Goal: Information Seeking & Learning: Check status

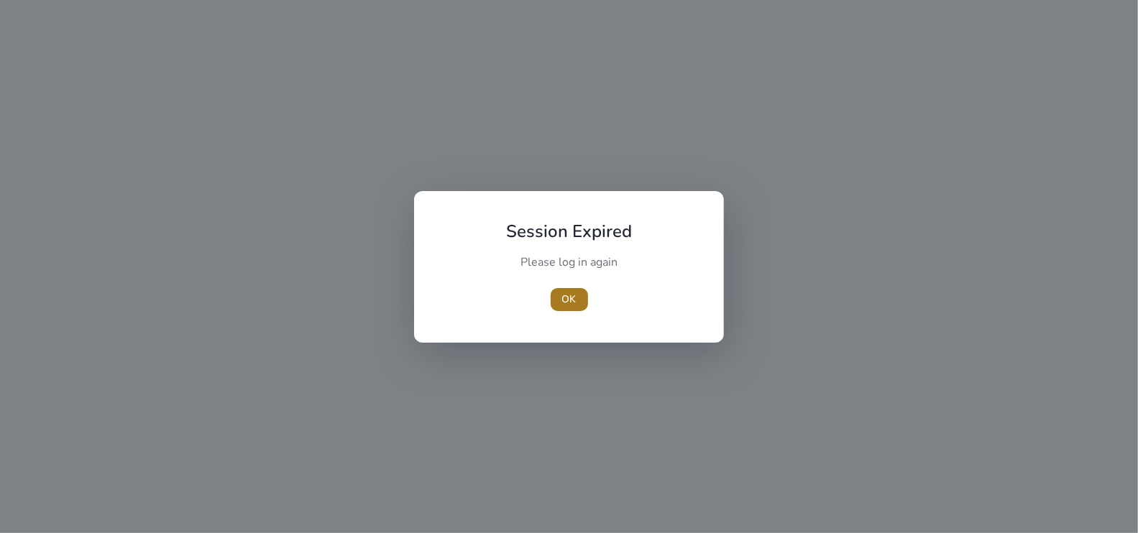
click at [565, 300] on span "OK" at bounding box center [569, 299] width 14 height 15
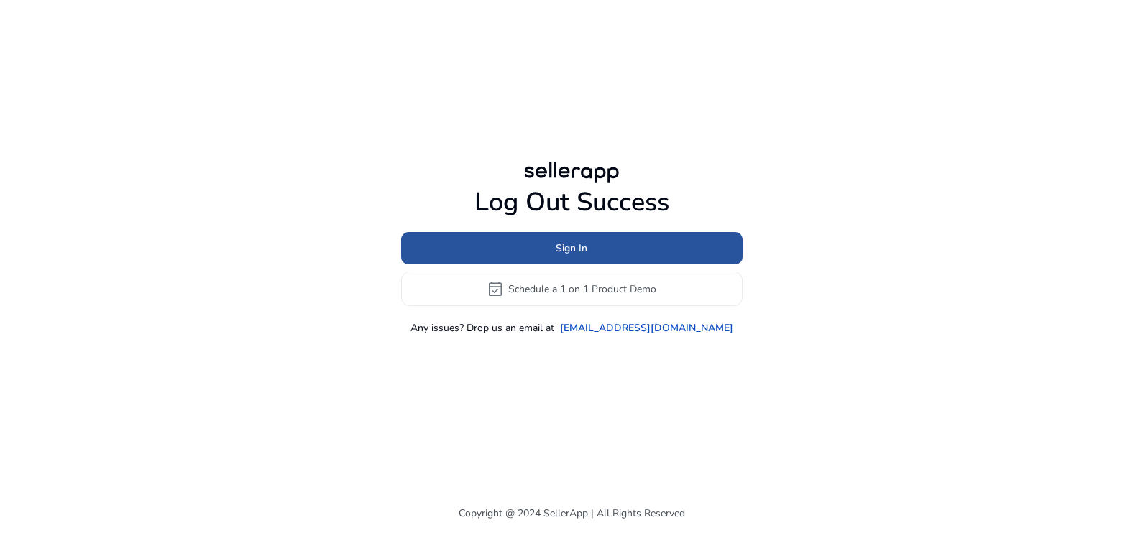
click at [582, 253] on span "Sign In" at bounding box center [572, 248] width 32 height 15
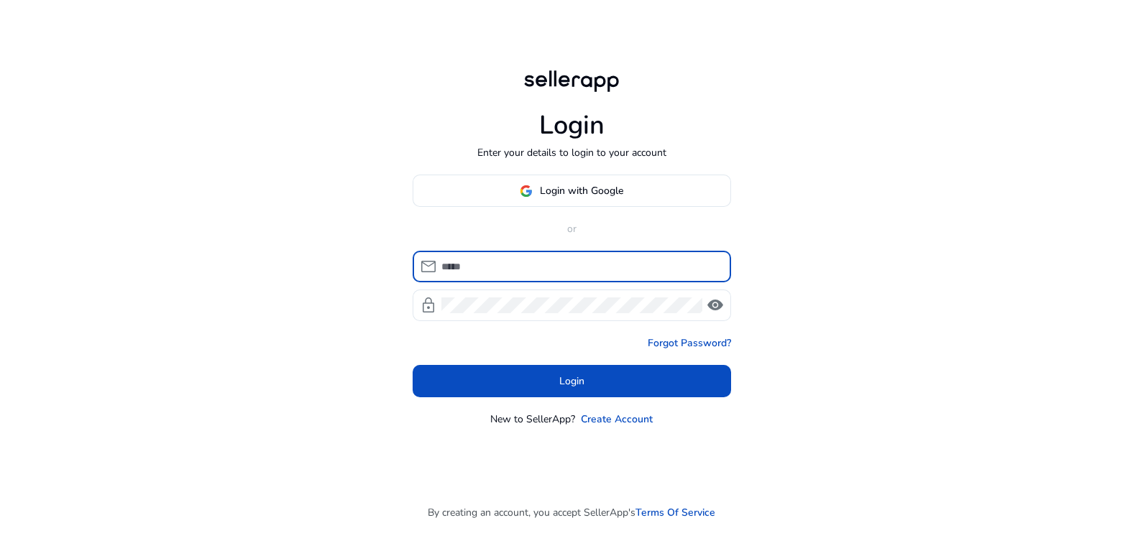
type input "**********"
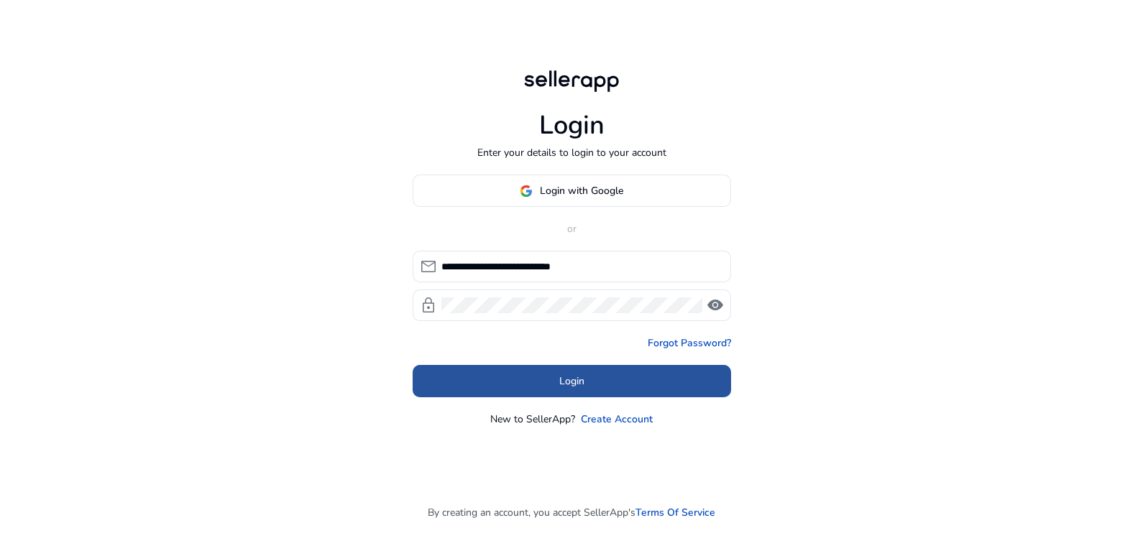
click at [563, 385] on span "Login" at bounding box center [571, 381] width 25 height 15
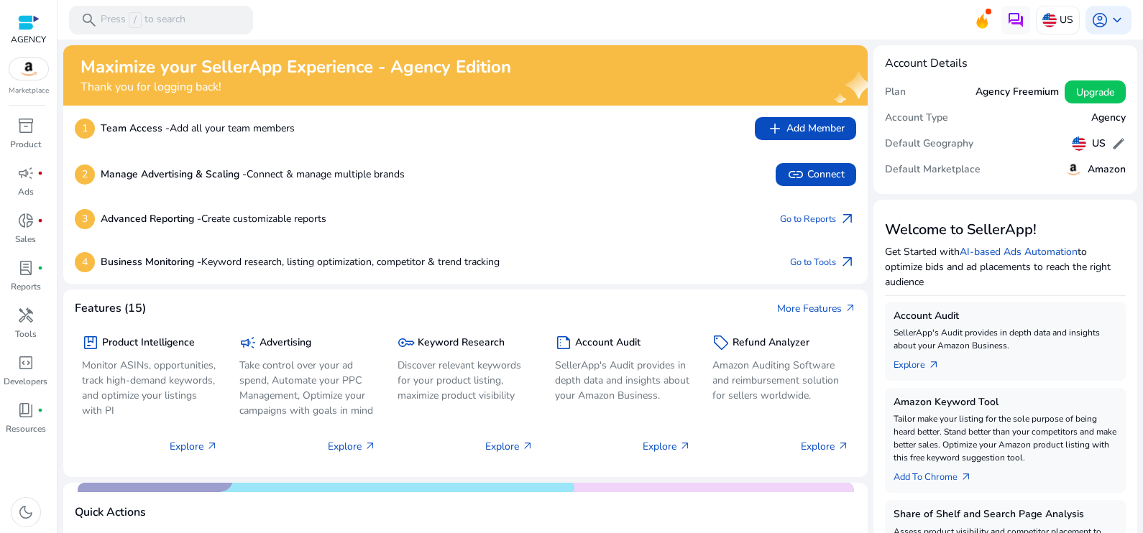
scroll to position [518, 0]
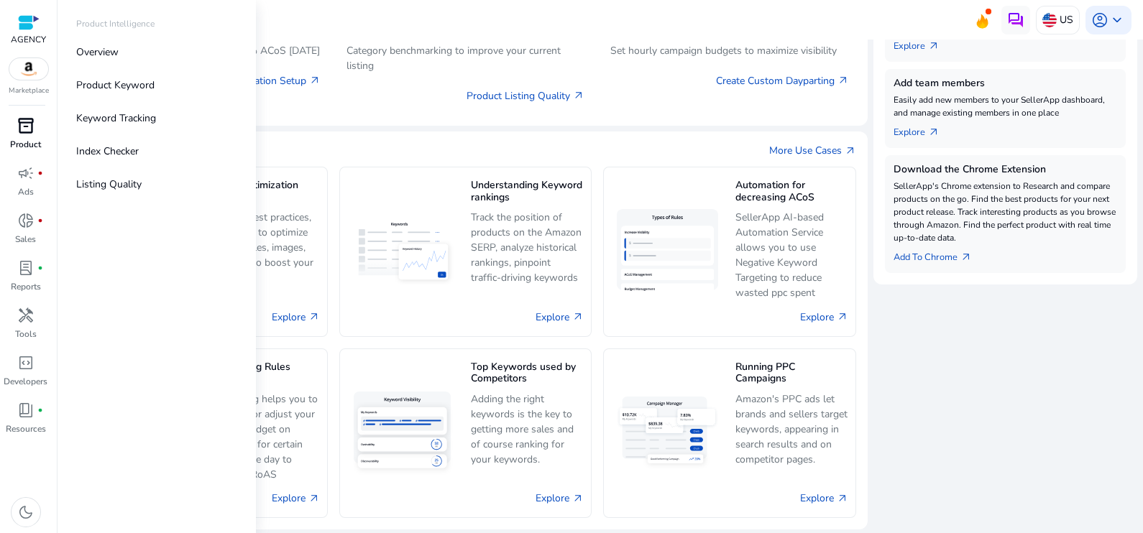
click at [27, 122] on span "inventory_2" at bounding box center [25, 125] width 17 height 17
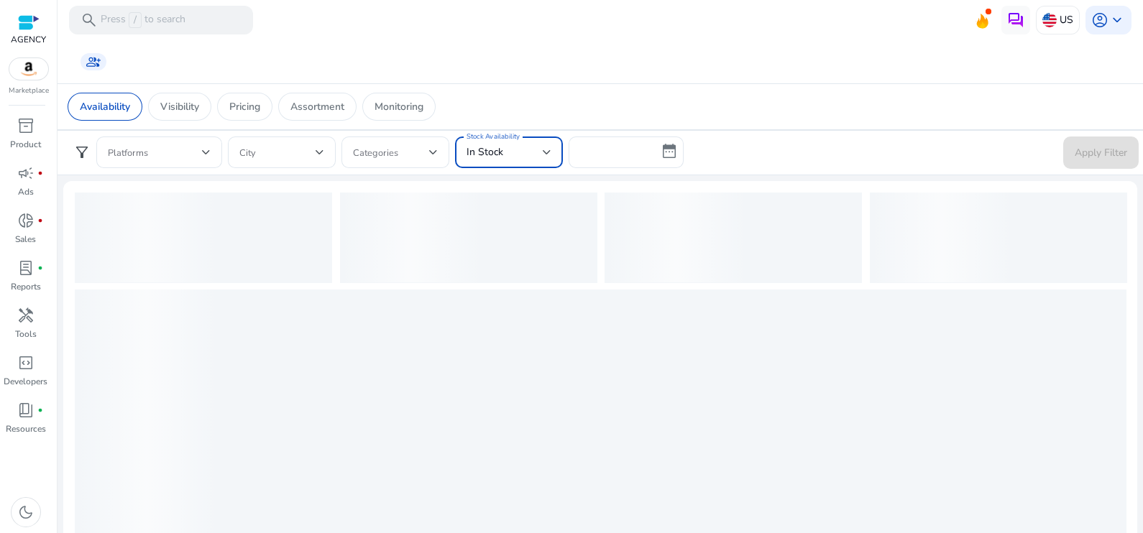
click at [517, 156] on div "In Stock" at bounding box center [504, 152] width 76 height 16
click at [517, 156] on div at bounding box center [571, 266] width 1143 height 533
click at [517, 156] on div "In Stock" at bounding box center [504, 152] width 76 height 16
click at [517, 156] on div at bounding box center [571, 266] width 1143 height 533
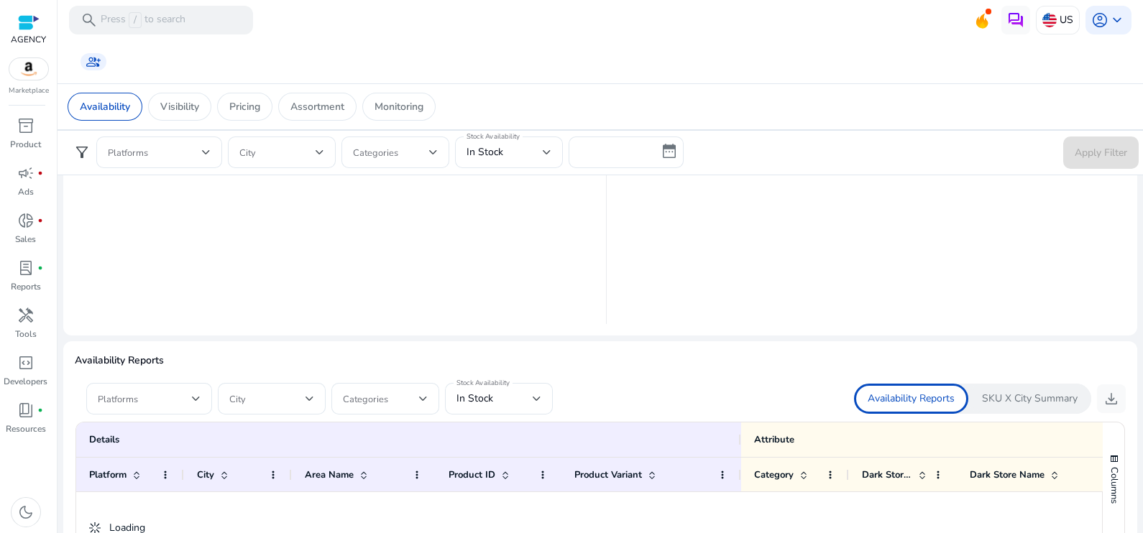
click at [1023, 397] on p "SKU X City Summary" at bounding box center [1030, 399] width 96 height 14
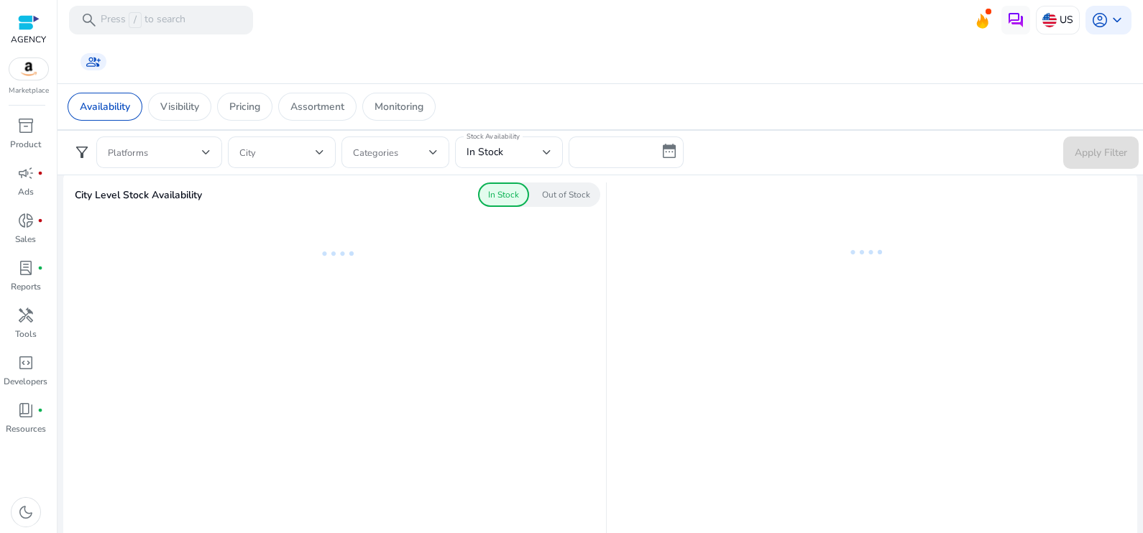
click at [553, 195] on p "Out of Stock" at bounding box center [566, 194] width 48 height 13
click at [510, 195] on p "In Stock" at bounding box center [503, 194] width 31 height 13
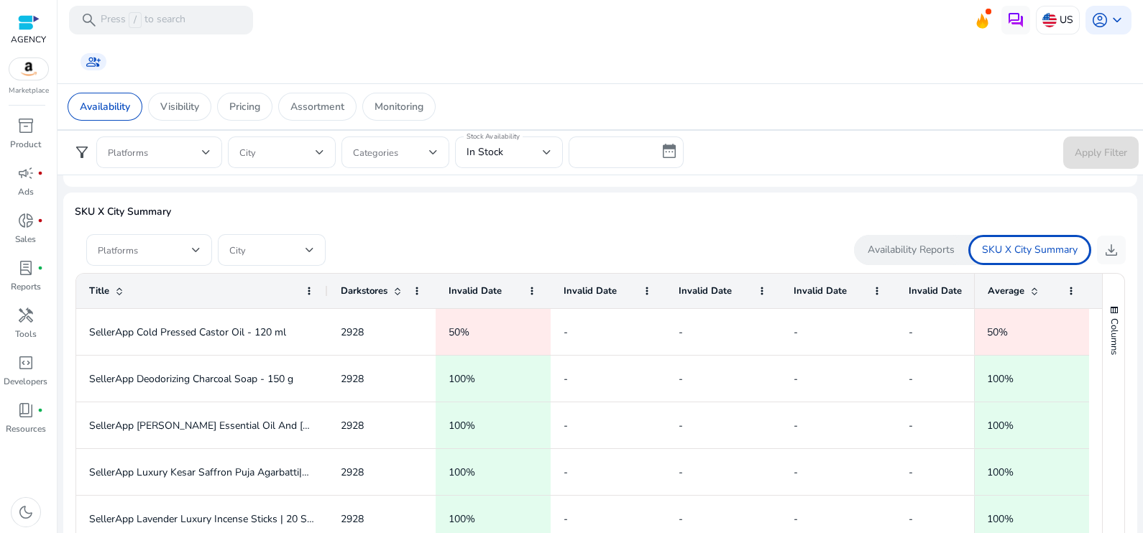
click at [901, 249] on p "Availability Reports" at bounding box center [910, 250] width 87 height 14
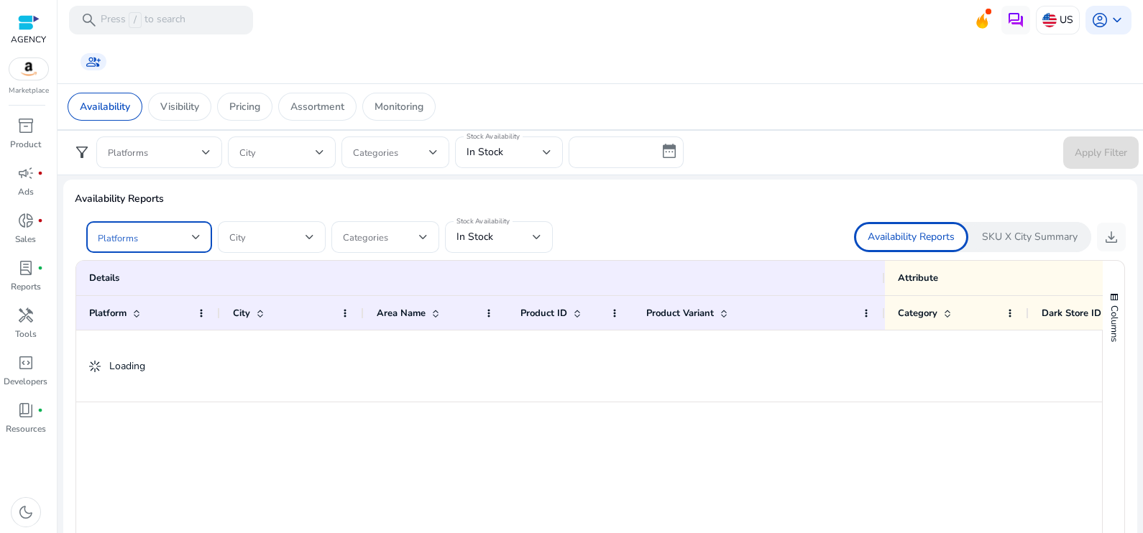
click at [184, 241] on span at bounding box center [145, 237] width 94 height 16
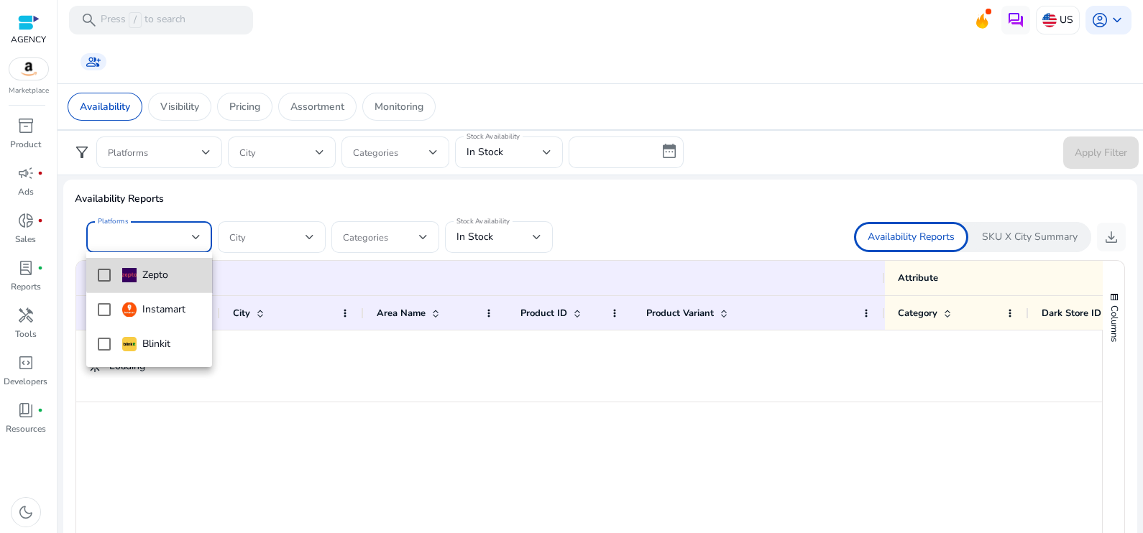
click at [175, 268] on span "Zepto" at bounding box center [161, 275] width 78 height 16
click at [259, 226] on div at bounding box center [571, 266] width 1143 height 533
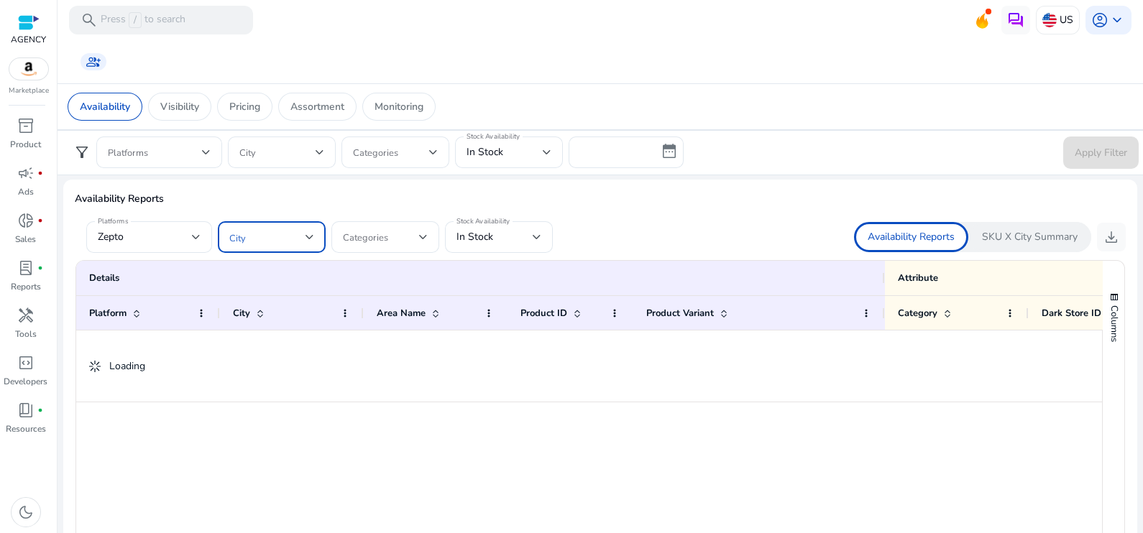
click at [302, 229] on span at bounding box center [267, 237] width 76 height 16
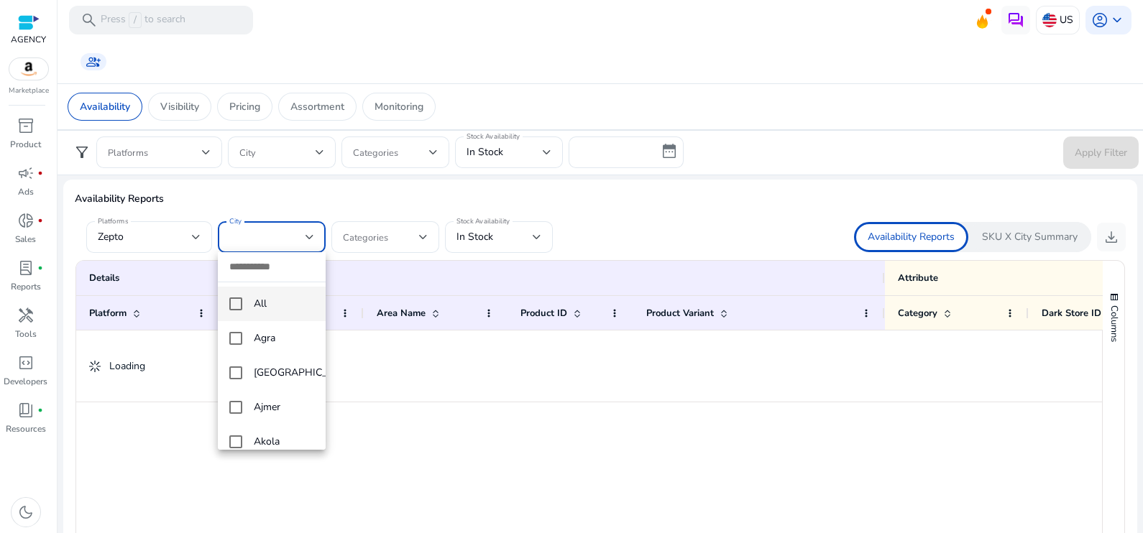
click at [302, 229] on div at bounding box center [571, 266] width 1143 height 533
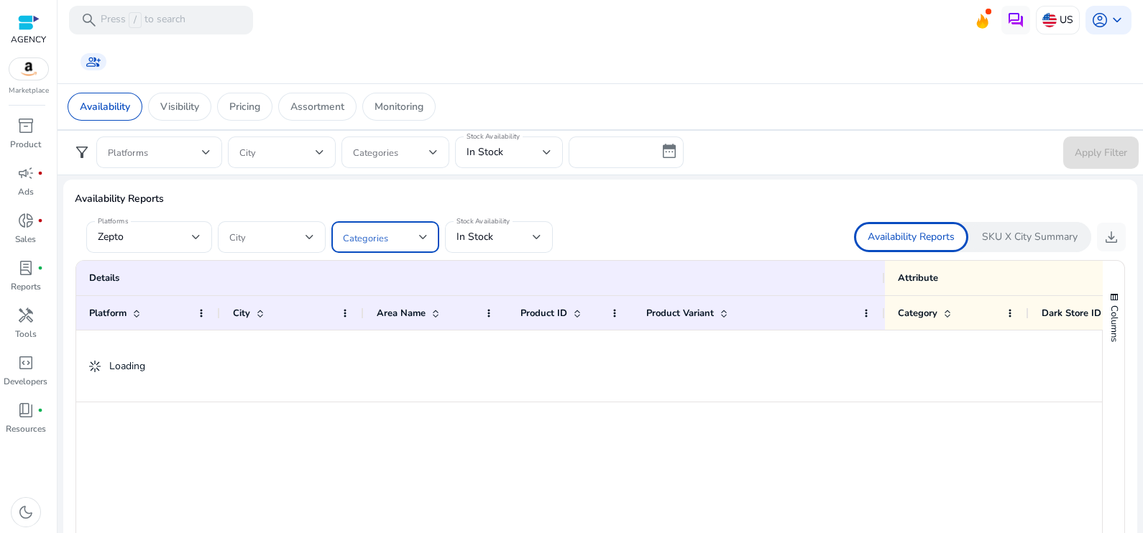
click at [401, 231] on span at bounding box center [381, 237] width 76 height 16
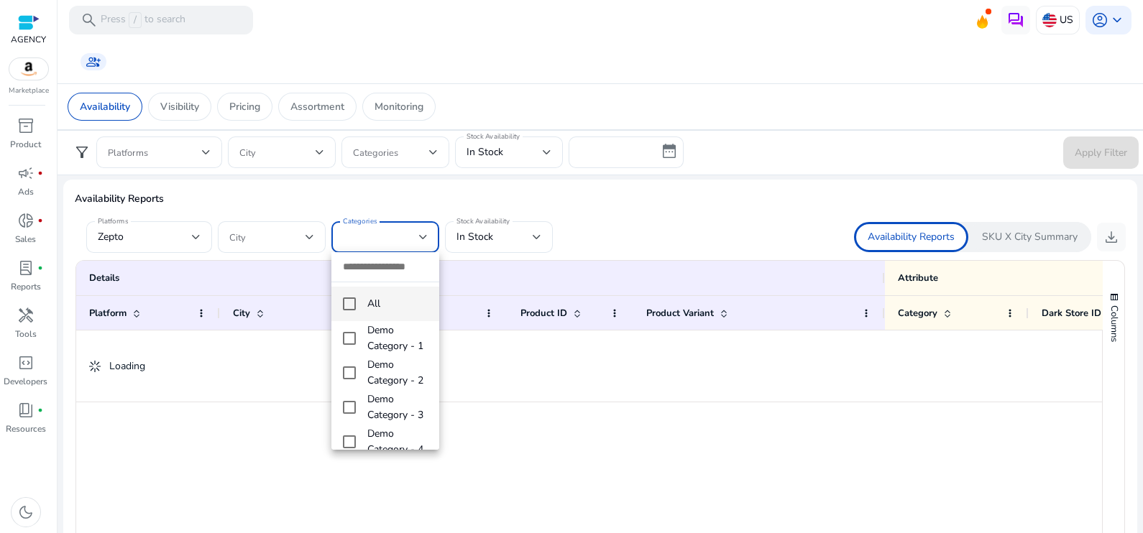
click at [507, 236] on div at bounding box center [571, 266] width 1143 height 533
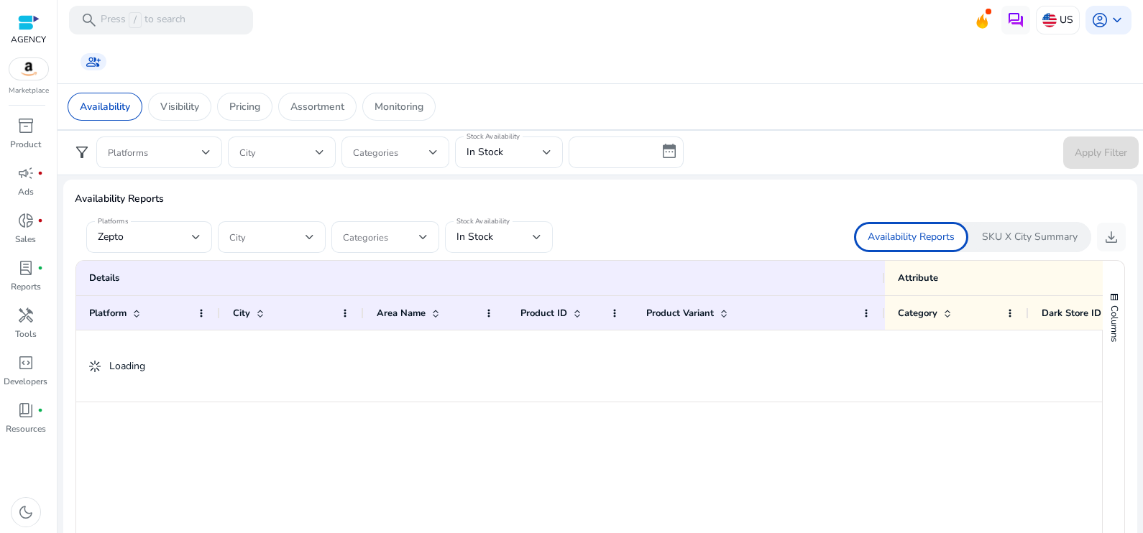
click at [533, 231] on div at bounding box center [537, 237] width 9 height 17
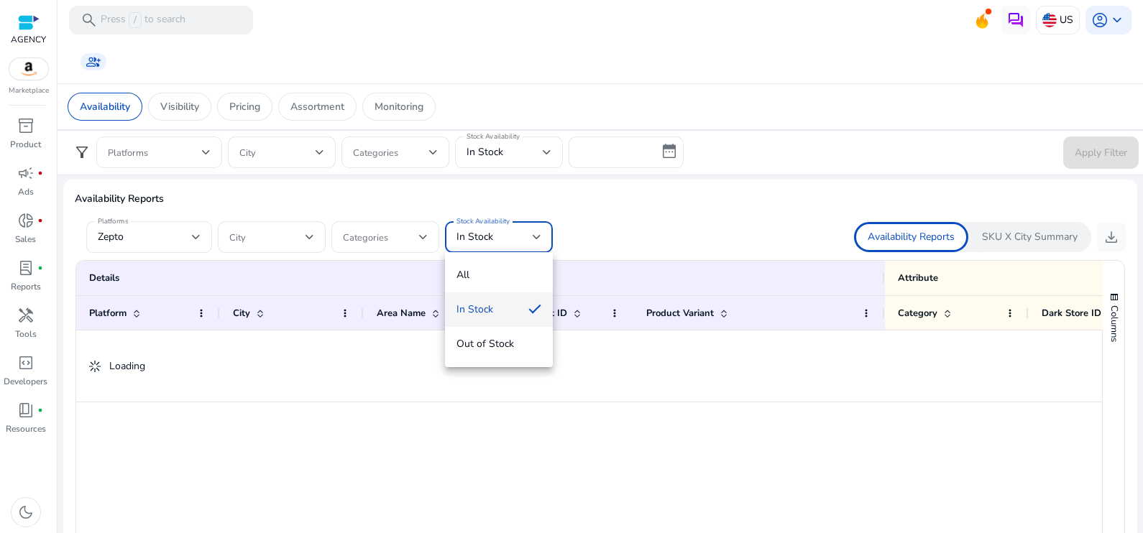
click at [717, 200] on div at bounding box center [571, 266] width 1143 height 533
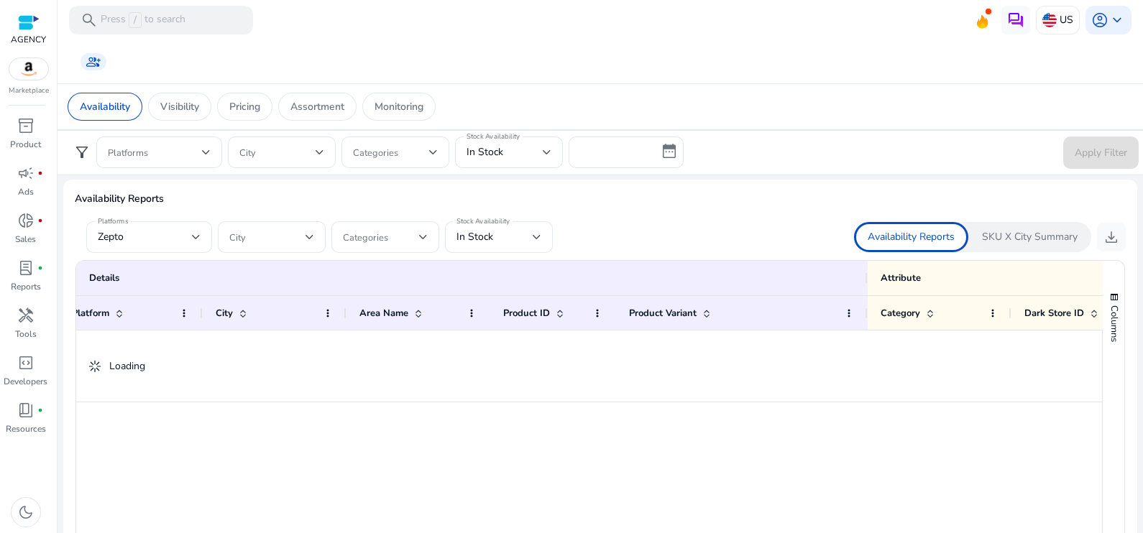
scroll to position [0, 24]
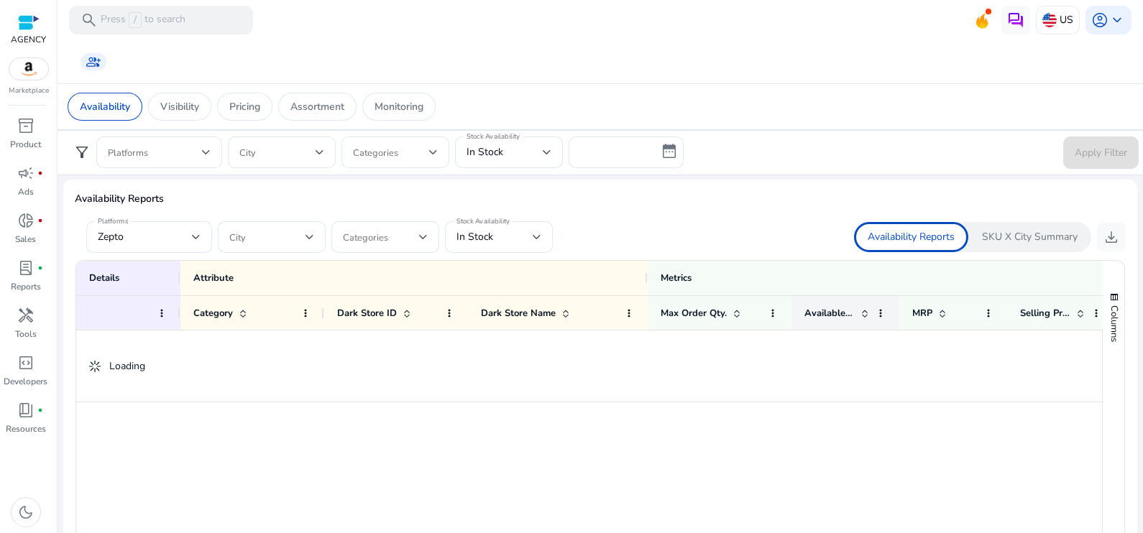
click at [839, 308] on span "Available Qty." at bounding box center [829, 313] width 50 height 13
click at [878, 309] on span at bounding box center [880, 313] width 11 height 11
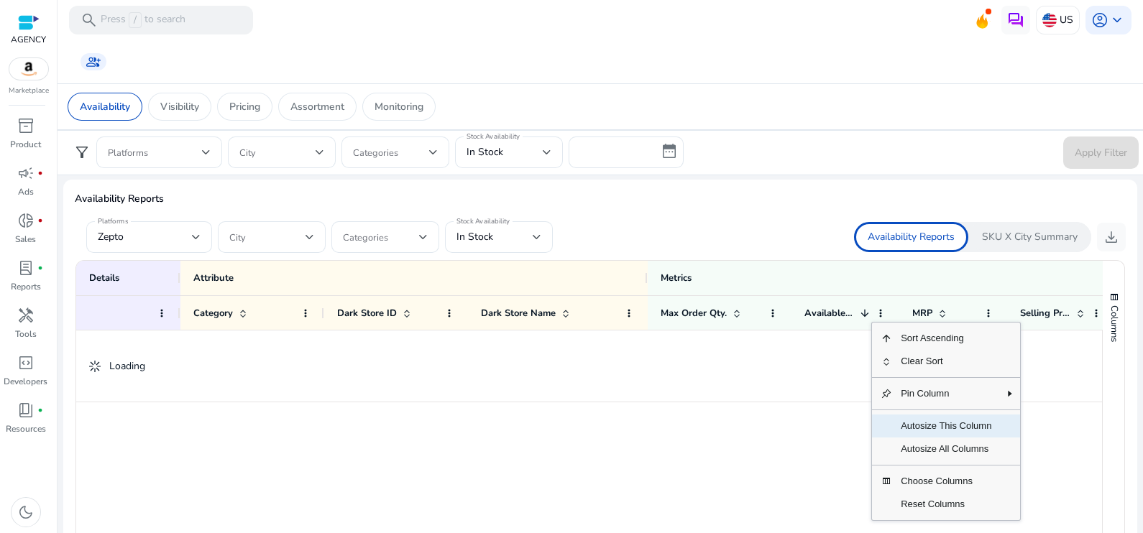
click at [909, 415] on span "Autosize This Column" at bounding box center [946, 426] width 108 height 23
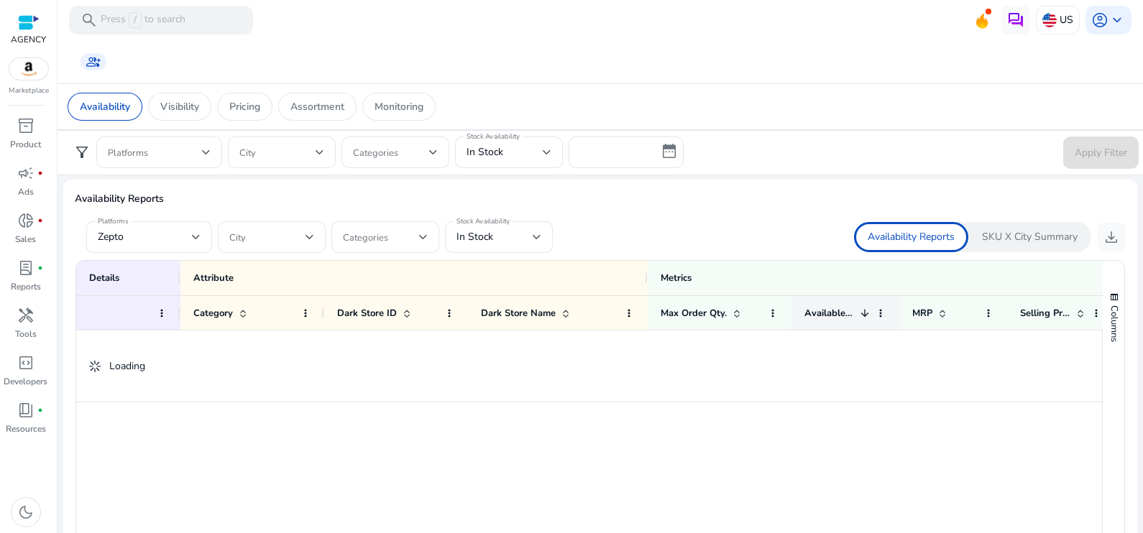
click at [791, 305] on div "Available Qty. 1" at bounding box center [845, 312] width 108 height 34
click at [812, 309] on span "Available Qty." at bounding box center [829, 313] width 50 height 13
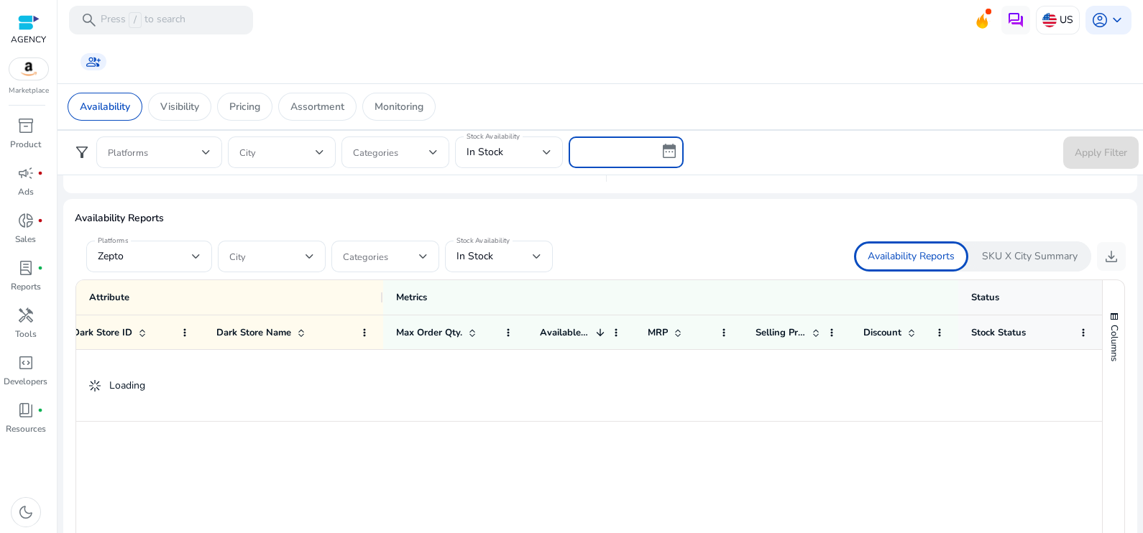
click at [671, 147] on input "text" at bounding box center [625, 153] width 115 height 32
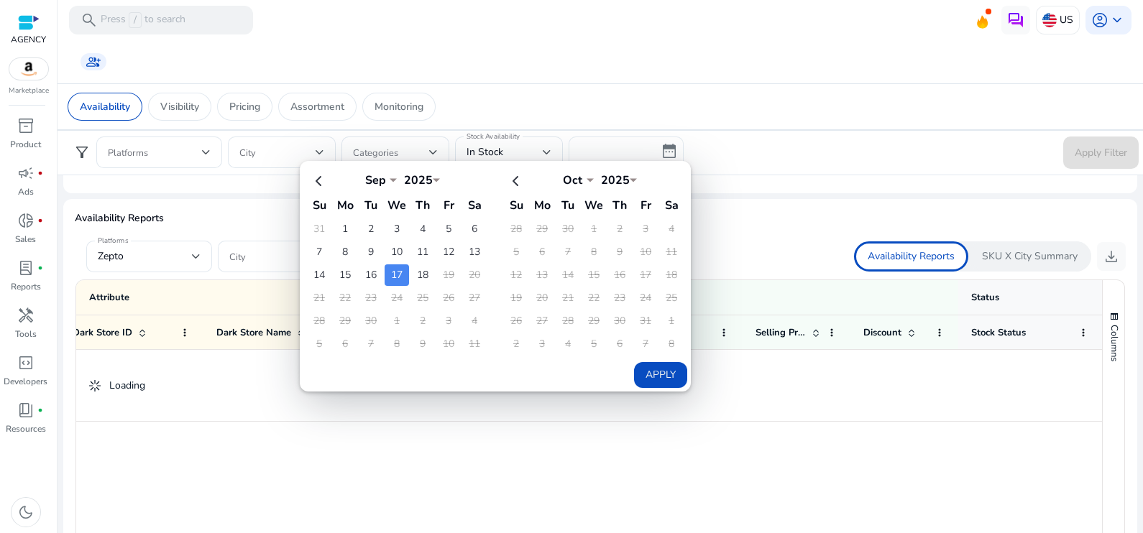
click at [648, 367] on button "Apply" at bounding box center [660, 375] width 53 height 26
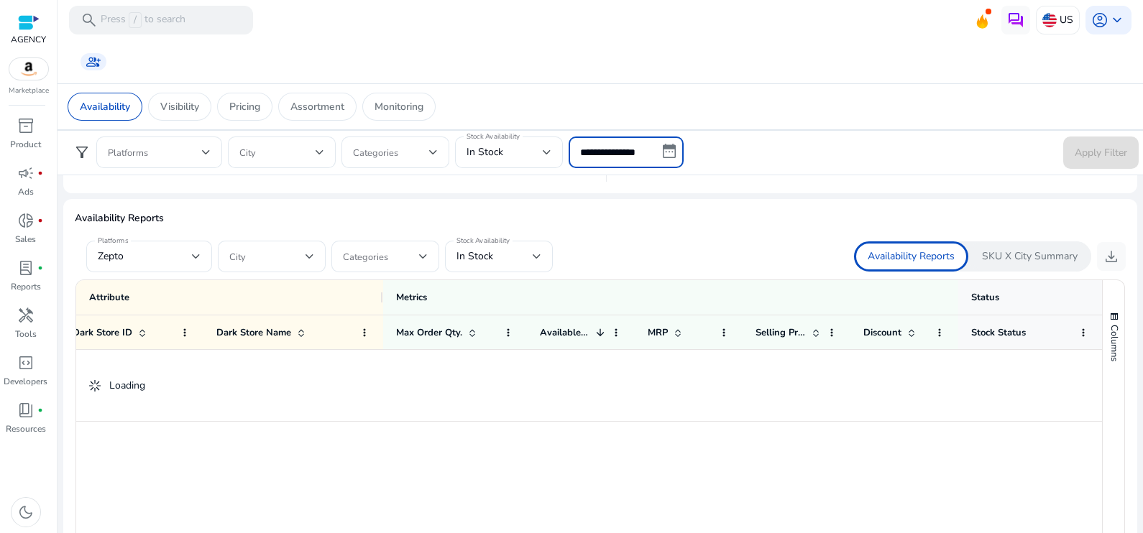
click at [668, 150] on input "**********" at bounding box center [625, 153] width 115 height 32
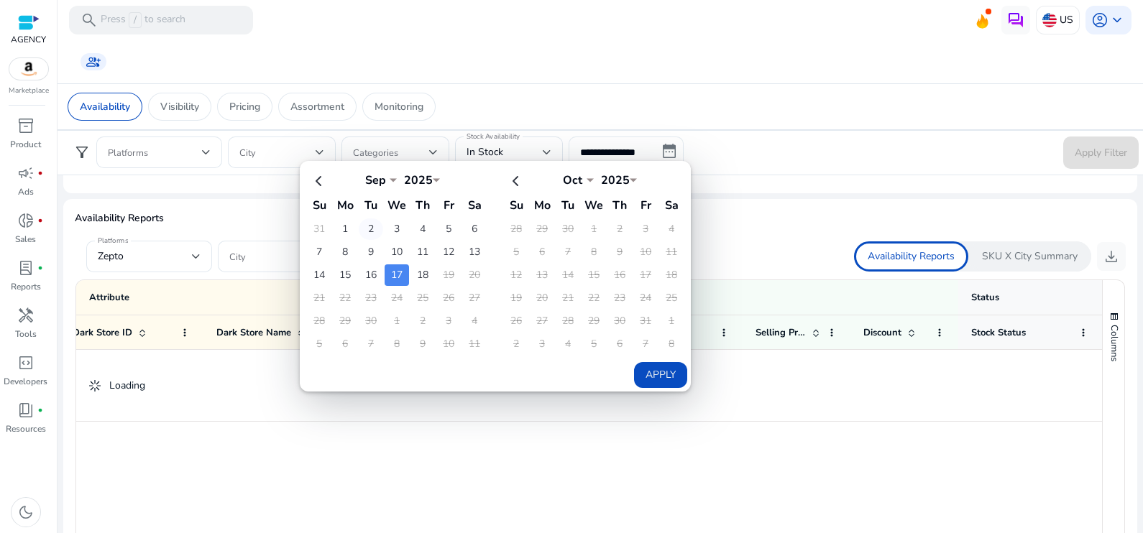
click at [364, 234] on td "2" at bounding box center [371, 229] width 24 height 22
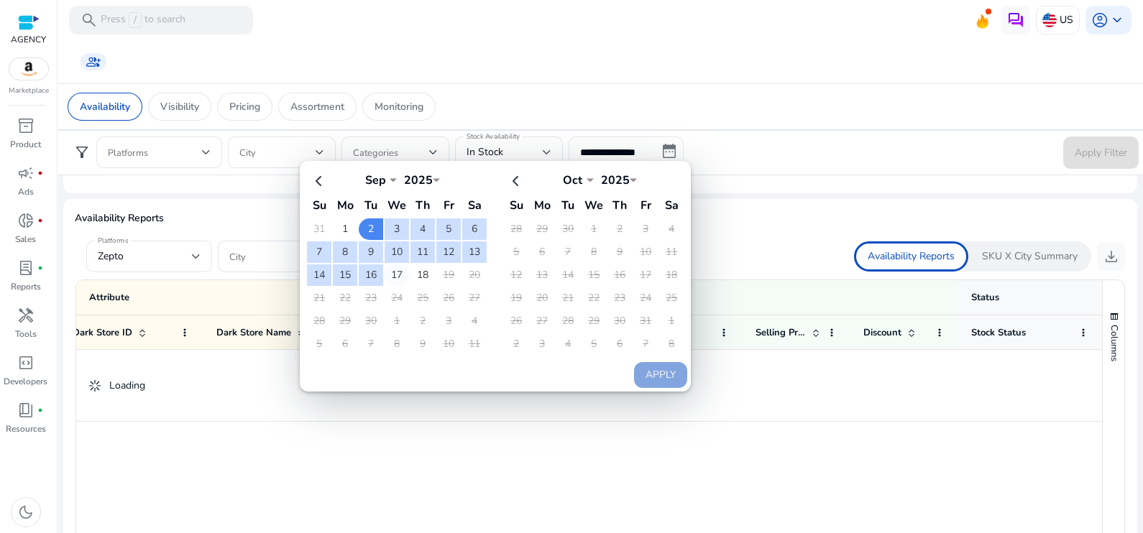
click at [390, 281] on td "17" at bounding box center [397, 275] width 24 height 22
click at [634, 362] on button "Apply" at bounding box center [660, 375] width 53 height 26
type input "**********"
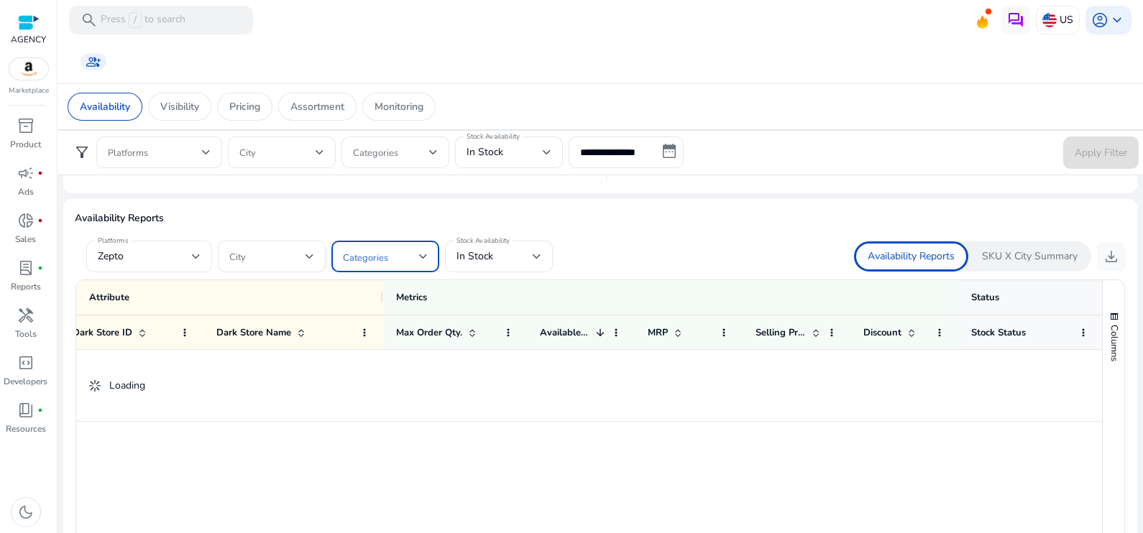
click at [400, 257] on span at bounding box center [381, 257] width 76 height 16
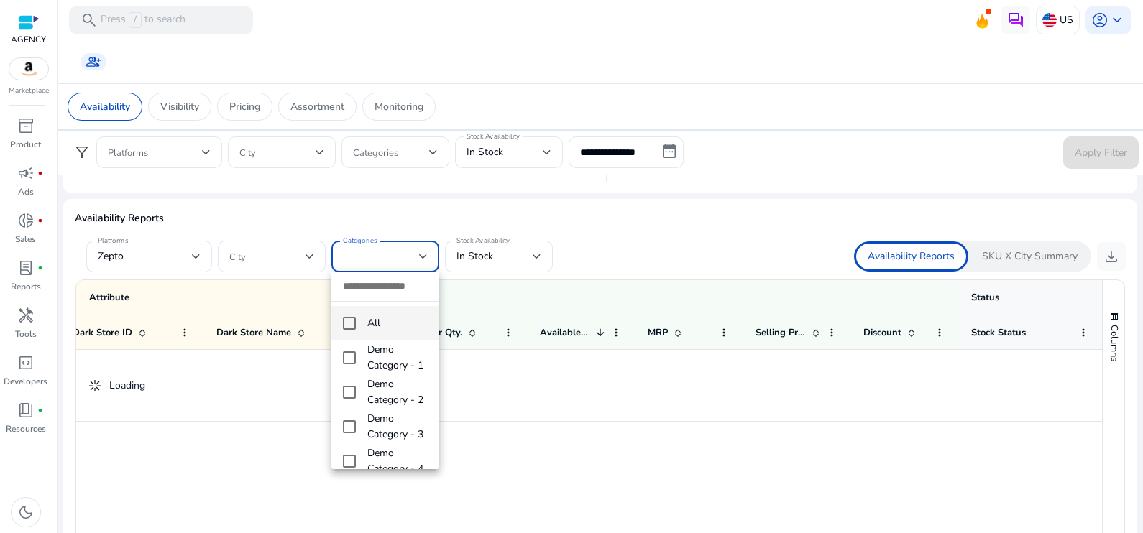
click at [349, 328] on mat-pseudo-checkbox at bounding box center [349, 323] width 13 height 13
click at [606, 273] on div at bounding box center [571, 266] width 1143 height 533
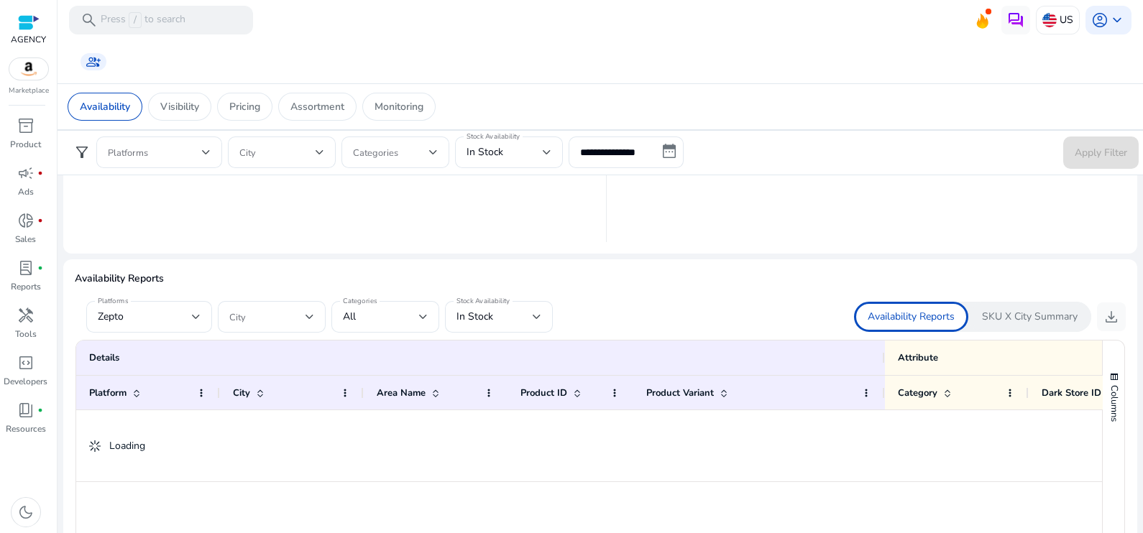
scroll to position [767, 0]
click at [1010, 309] on p "SKU X City Summary" at bounding box center [1030, 316] width 96 height 14
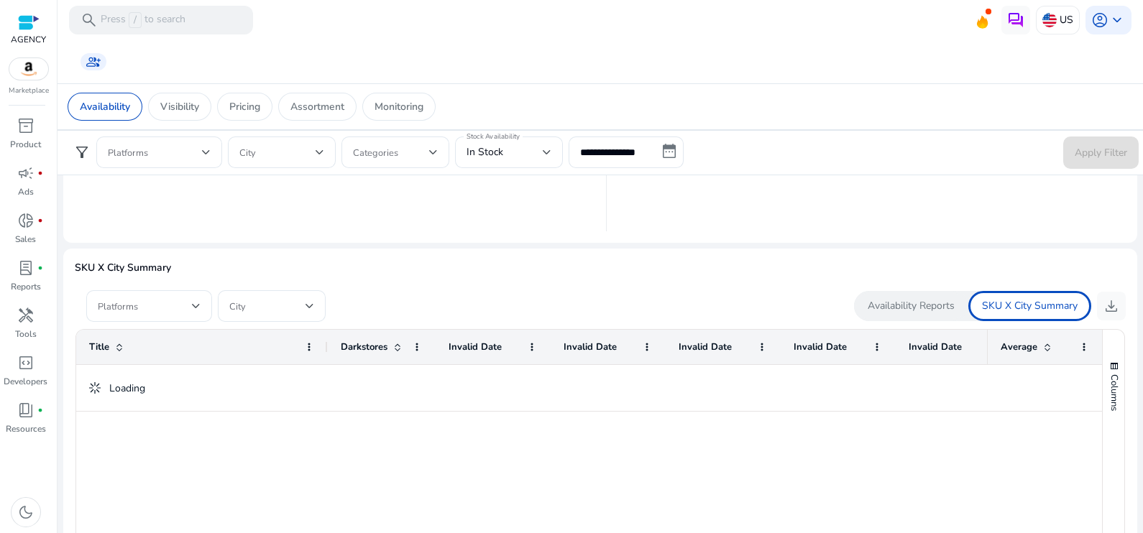
scroll to position [839, 0]
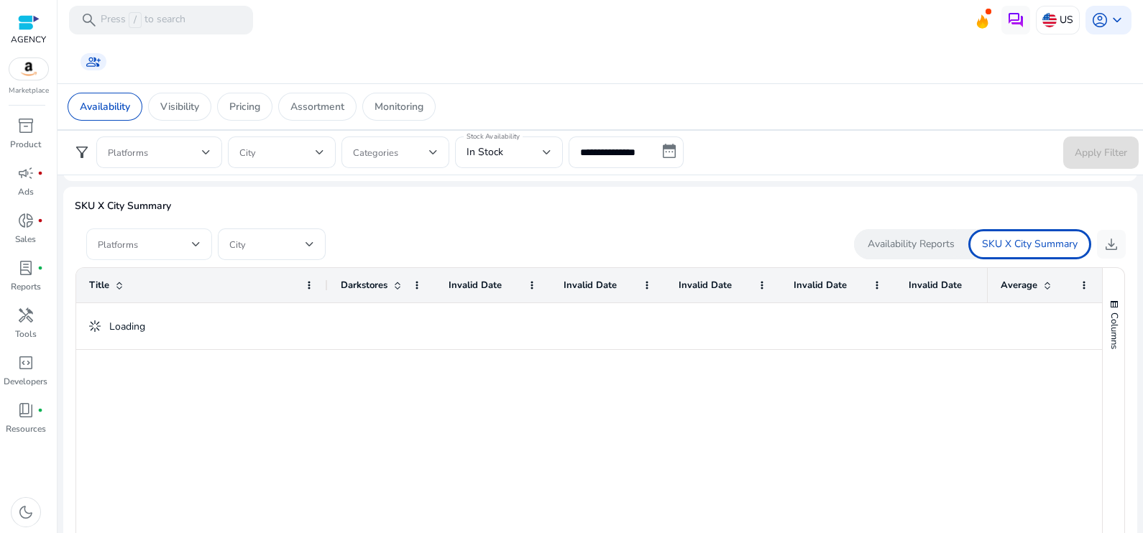
click at [147, 257] on div at bounding box center [149, 245] width 103 height 32
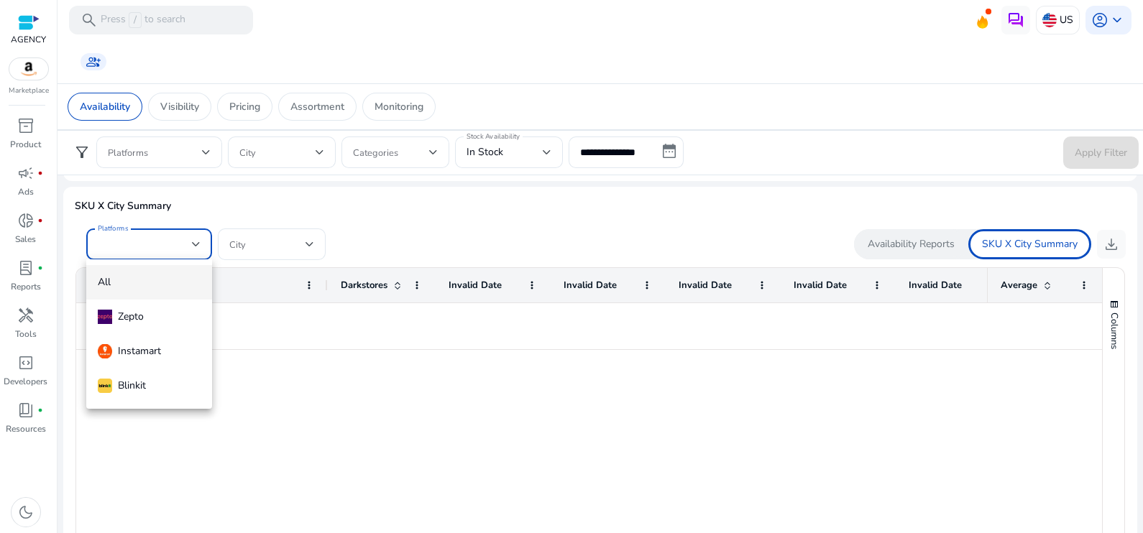
click at [147, 257] on div at bounding box center [571, 266] width 1143 height 533
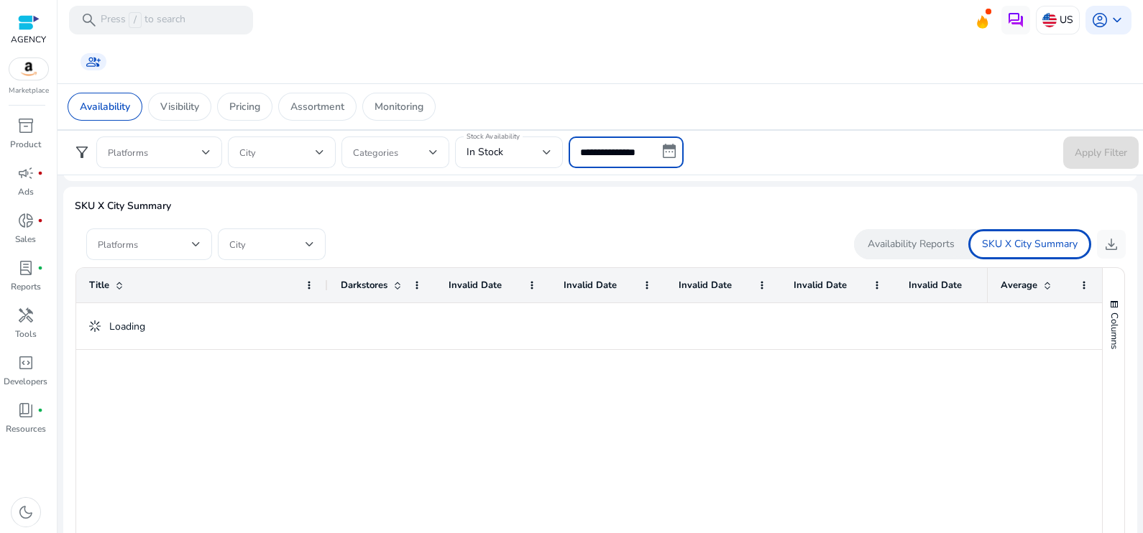
click at [620, 152] on input "**********" at bounding box center [625, 153] width 115 height 32
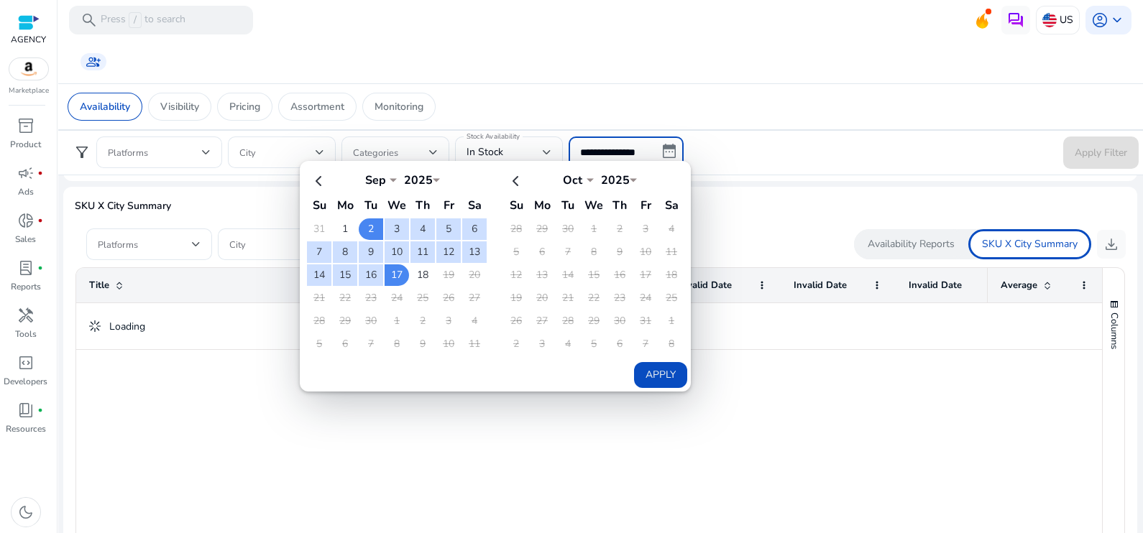
click at [600, 415] on div at bounding box center [531, 469] width 911 height 333
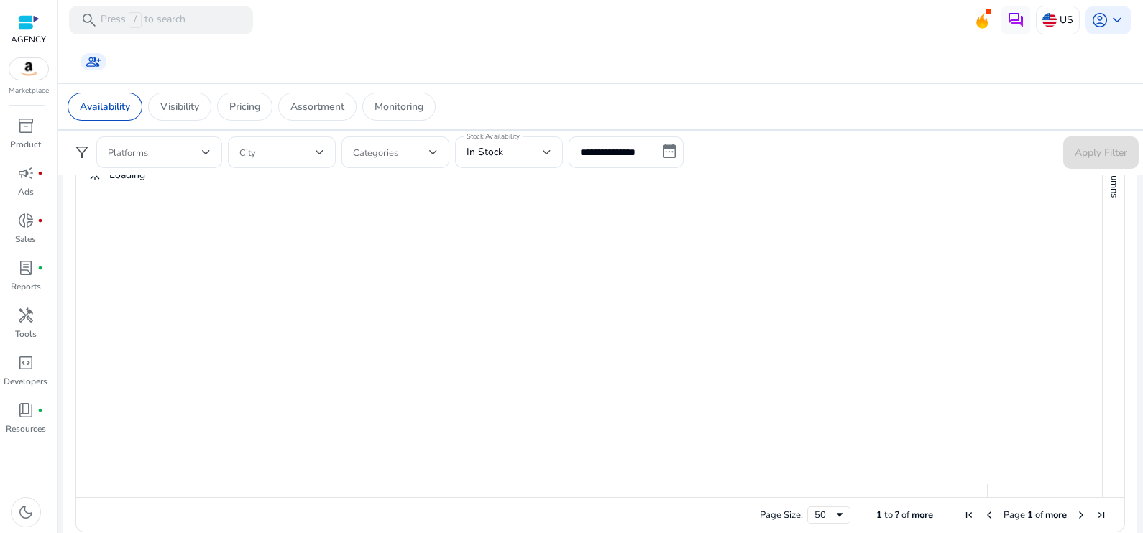
scroll to position [989, 0]
click at [816, 517] on div "50" at bounding box center [823, 516] width 19 height 13
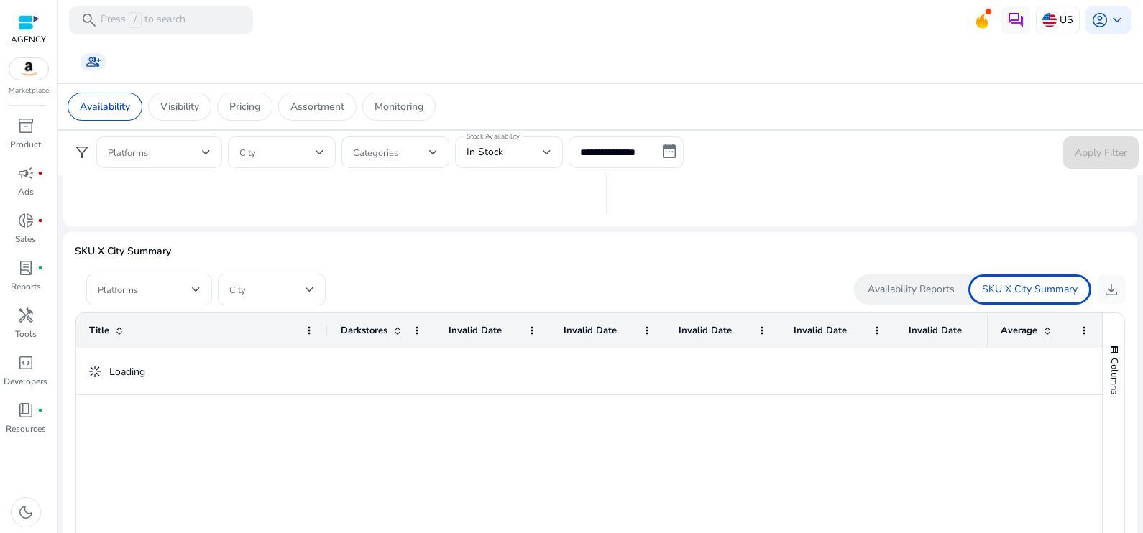
scroll to position [786, 0]
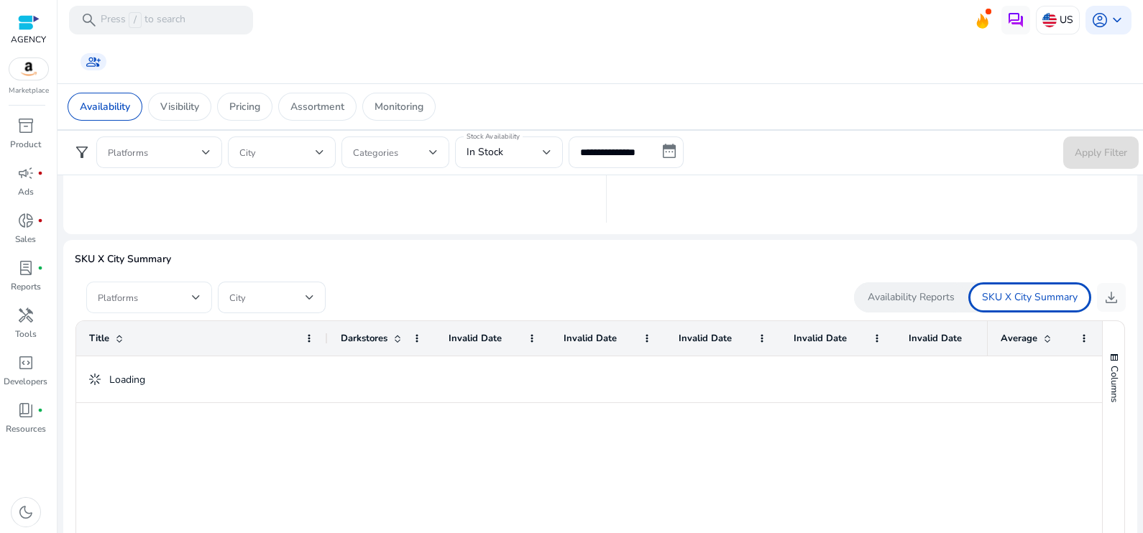
click at [162, 307] on div at bounding box center [149, 298] width 103 height 32
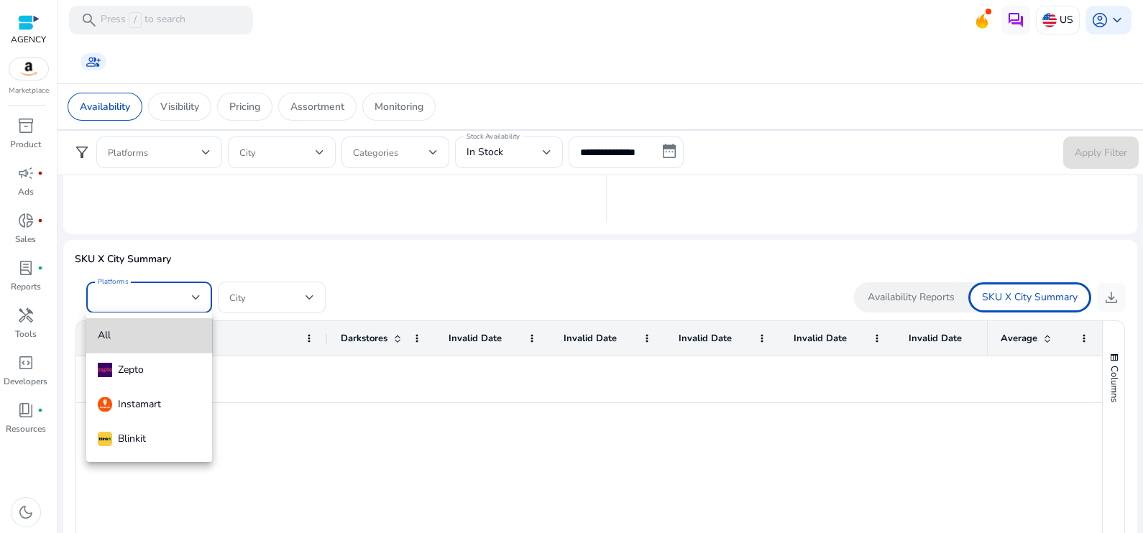
click at [160, 338] on span "All" at bounding box center [149, 336] width 103 height 16
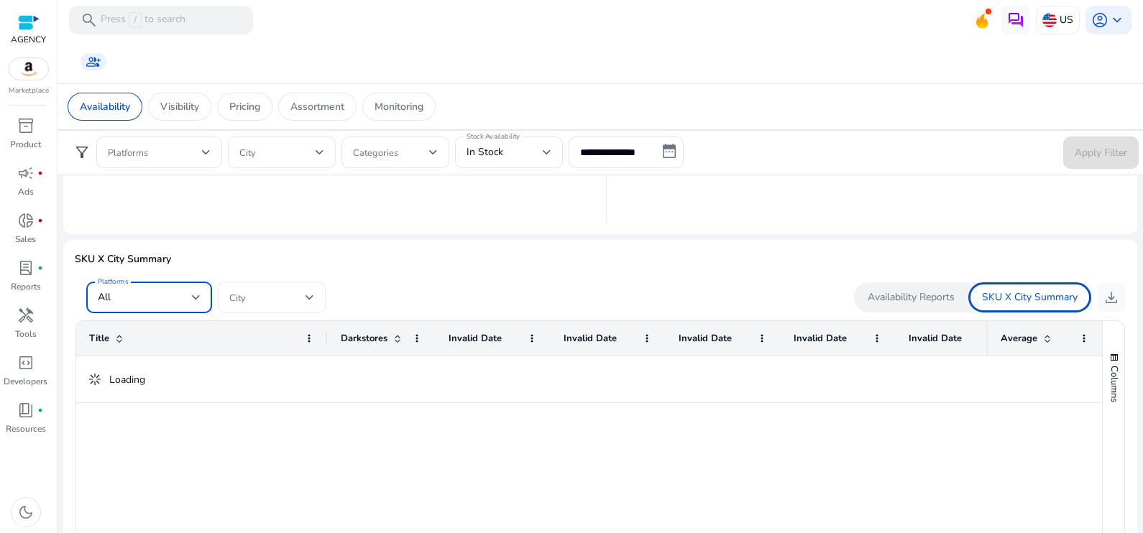
click at [256, 308] on div at bounding box center [271, 298] width 85 height 32
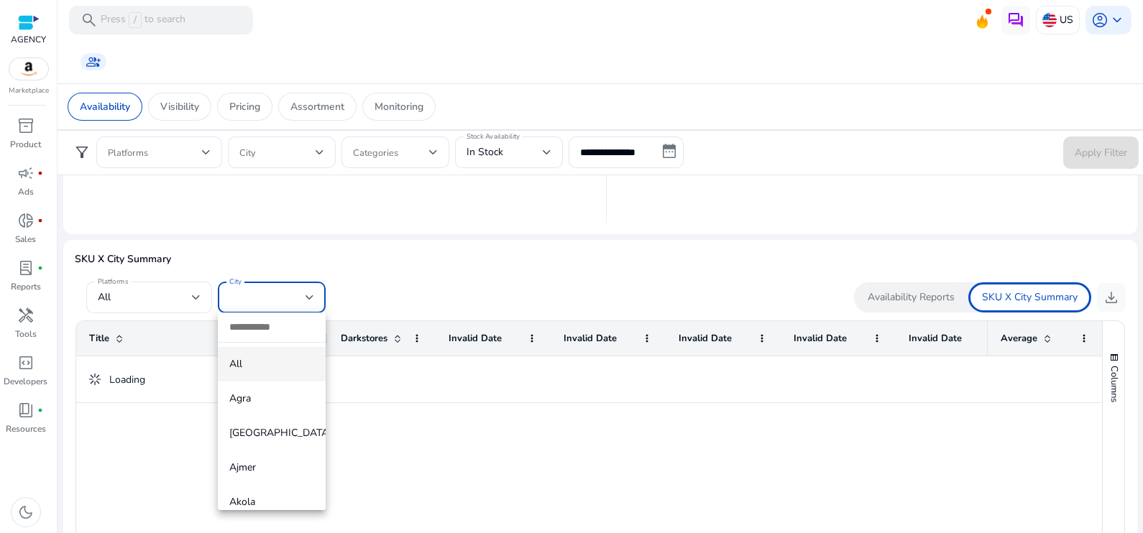
click at [257, 365] on span "All" at bounding box center [271, 364] width 85 height 16
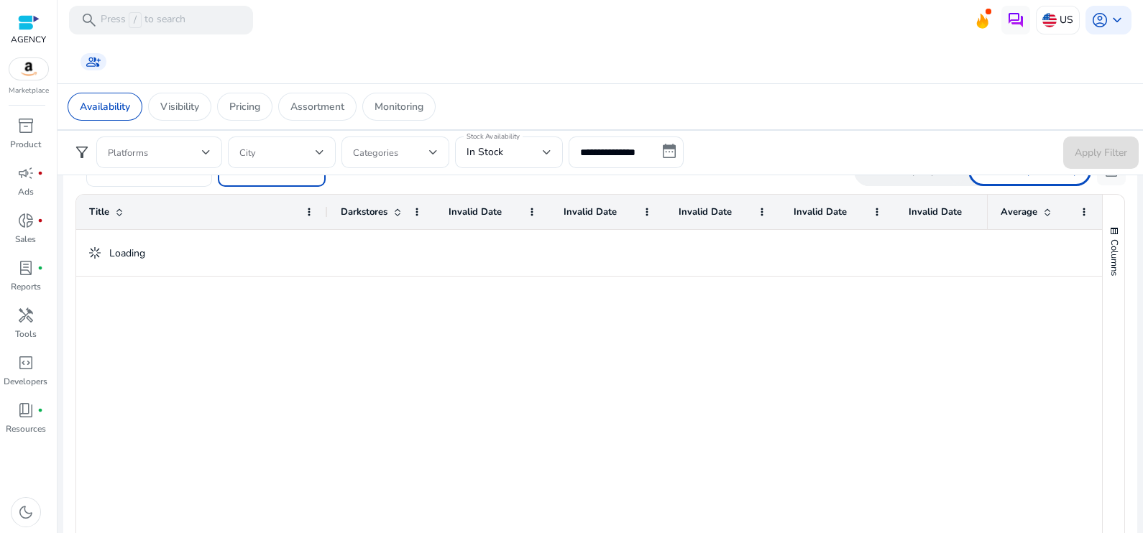
scroll to position [910, 0]
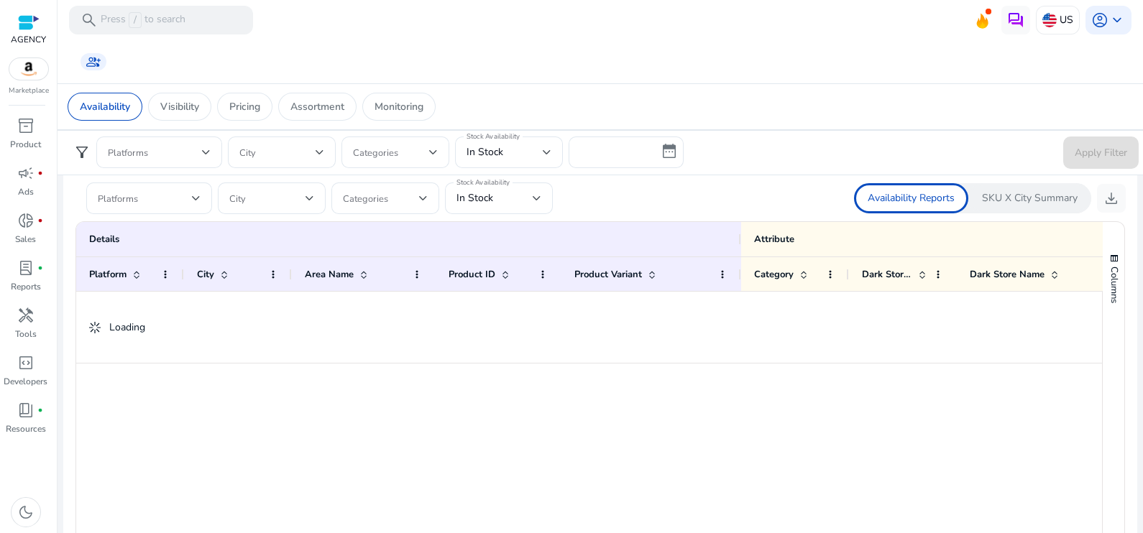
scroll to position [874, 0]
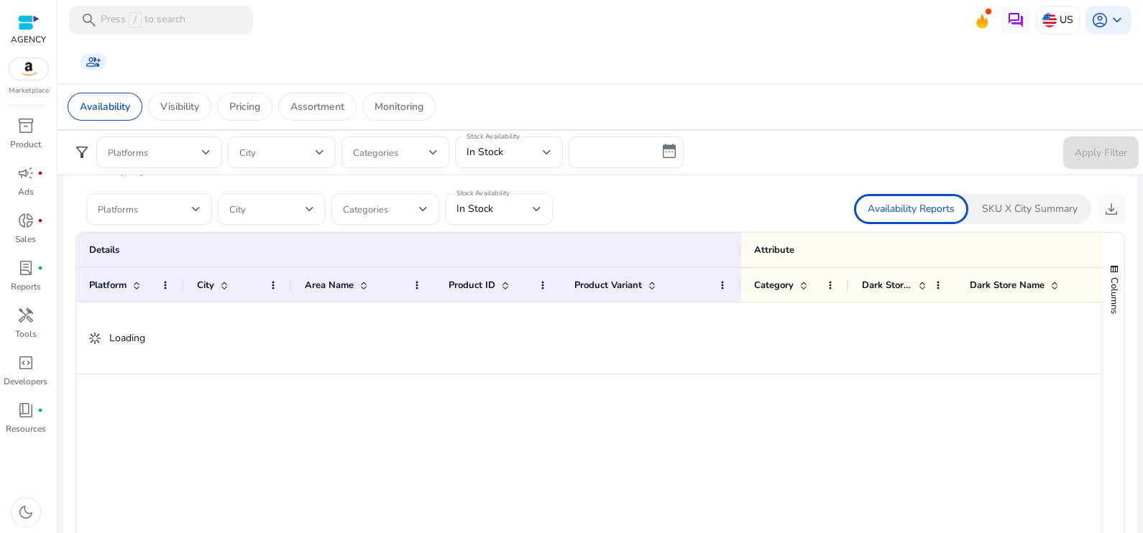
click at [1005, 194] on div "SKU X City Summary" at bounding box center [1029, 209] width 123 height 30
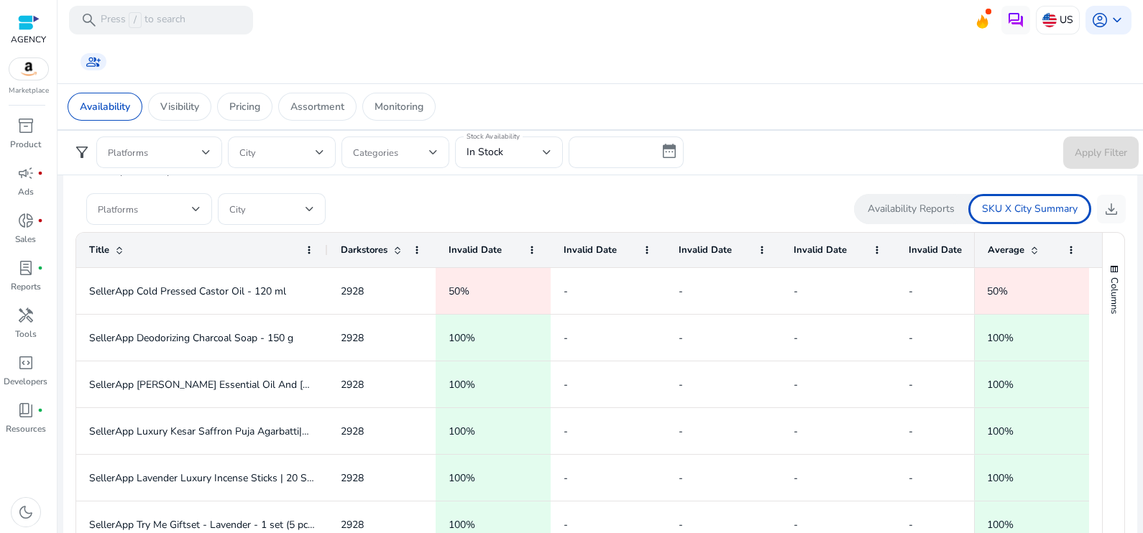
click at [989, 216] on div "SKU X City Summary" at bounding box center [1029, 209] width 123 height 30
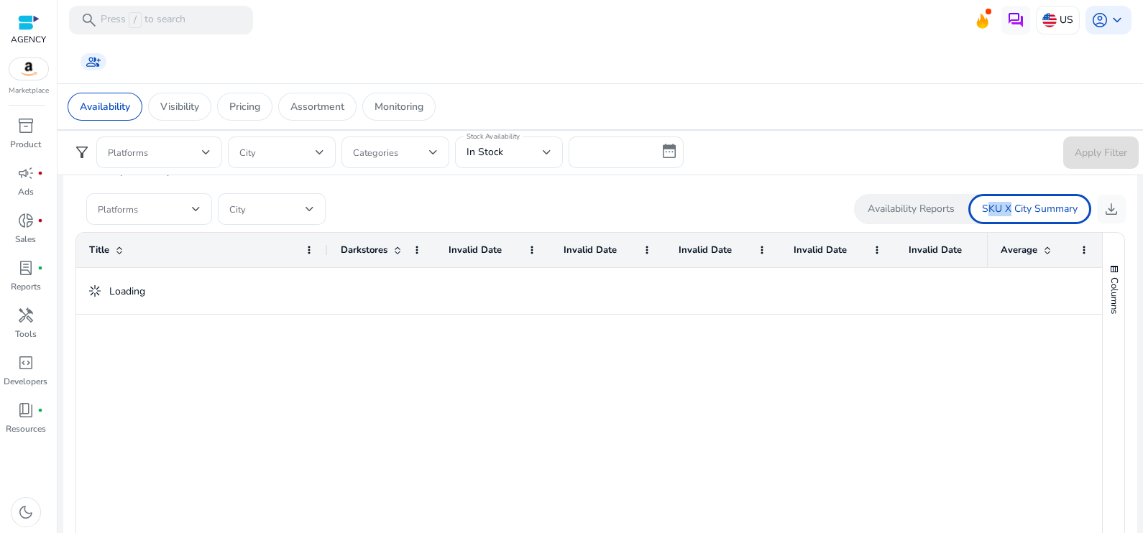
click at [989, 216] on div "SKU X City Summary" at bounding box center [1029, 209] width 123 height 30
drag, startPoint x: 989, startPoint y: 216, endPoint x: 1000, endPoint y: 213, distance: 11.4
click at [1000, 213] on p "SKU X City Summary" at bounding box center [1030, 209] width 96 height 14
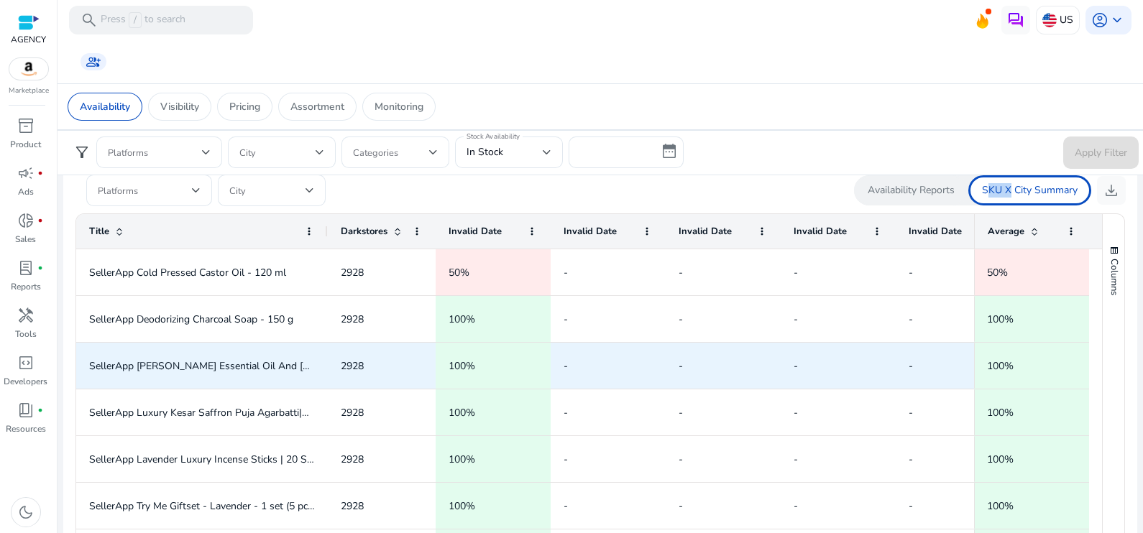
scroll to position [895, 0]
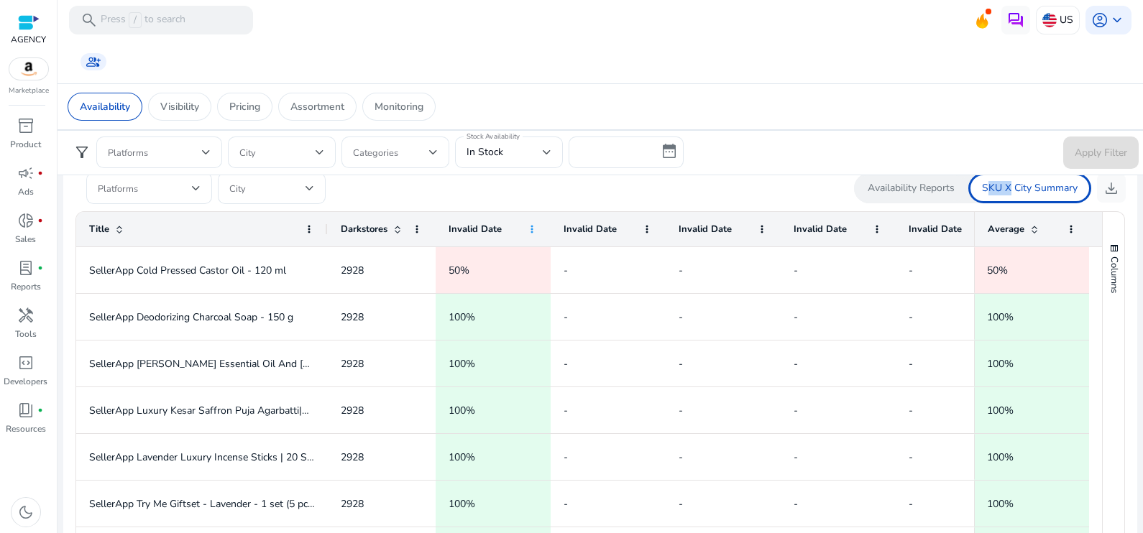
click at [530, 226] on span at bounding box center [531, 229] width 11 height 11
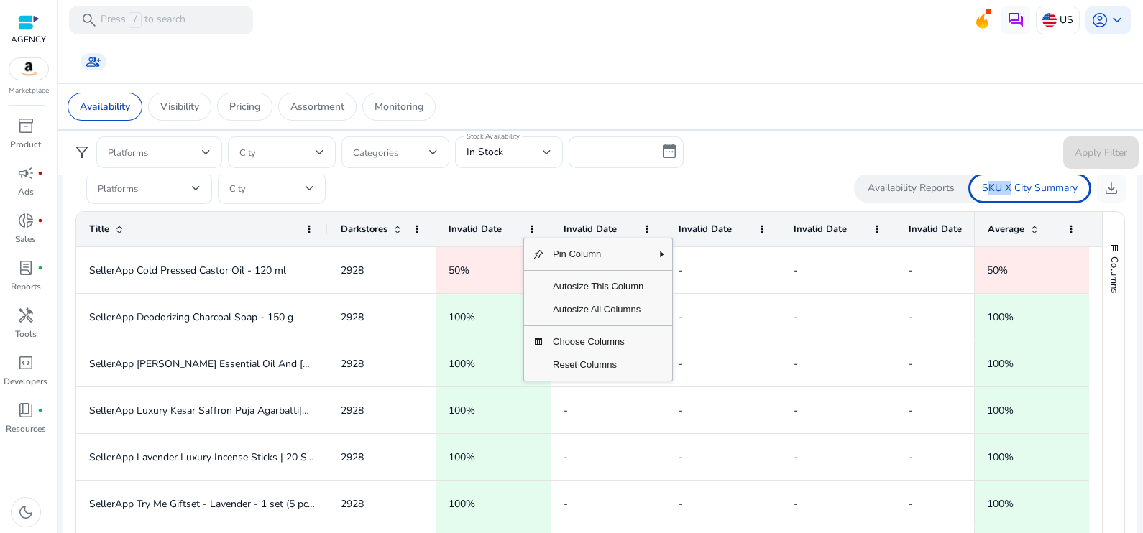
scroll to position [0, 0]
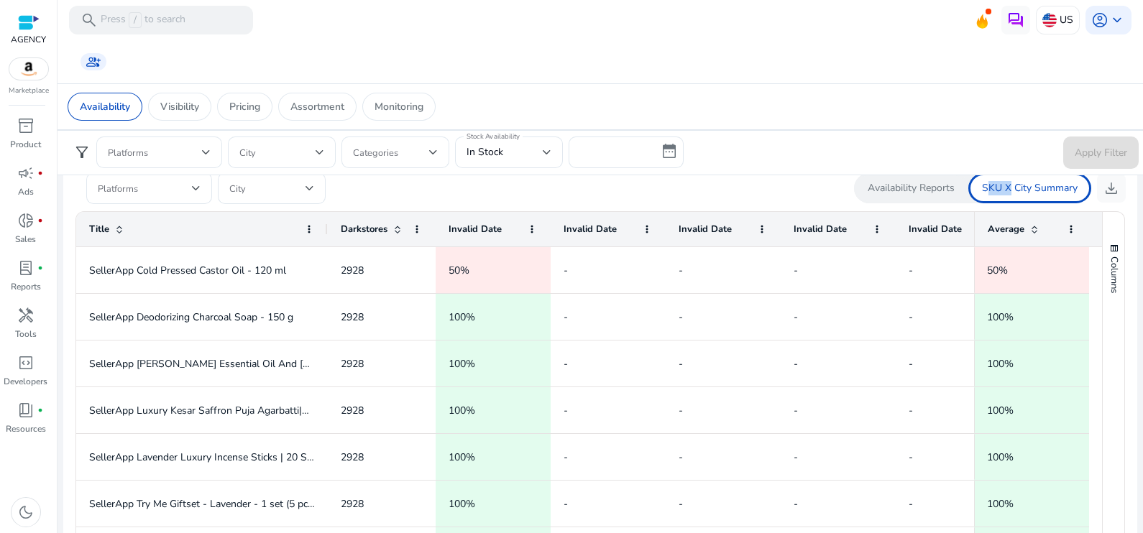
click at [487, 234] on span "Invalid Date" at bounding box center [474, 229] width 53 height 13
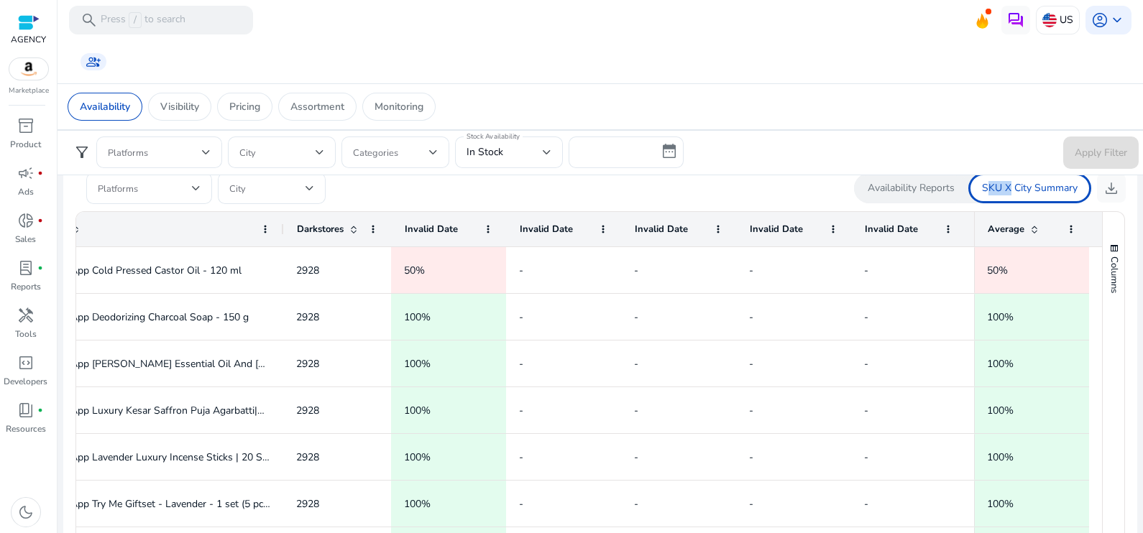
scroll to position [0, 44]
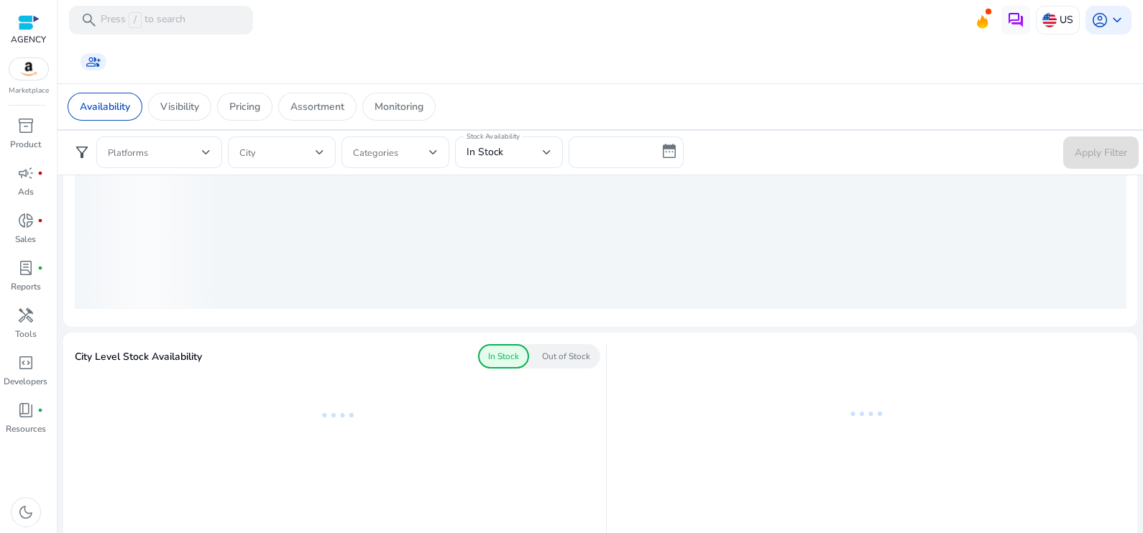
click at [561, 356] on p "Out of Stock" at bounding box center [566, 356] width 48 height 13
click at [522, 357] on div "In Stock" at bounding box center [503, 356] width 51 height 24
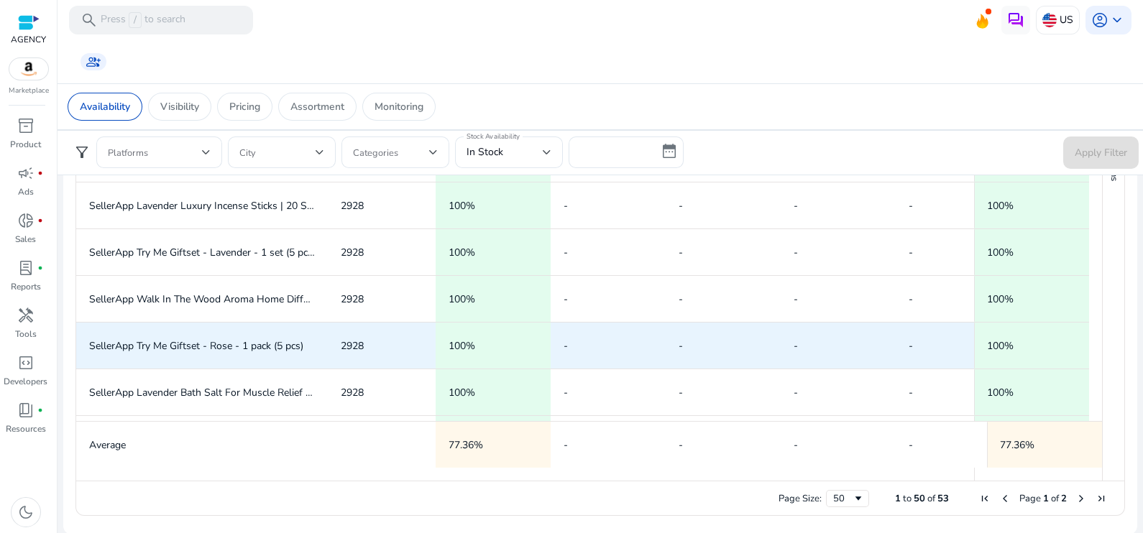
scroll to position [50, 0]
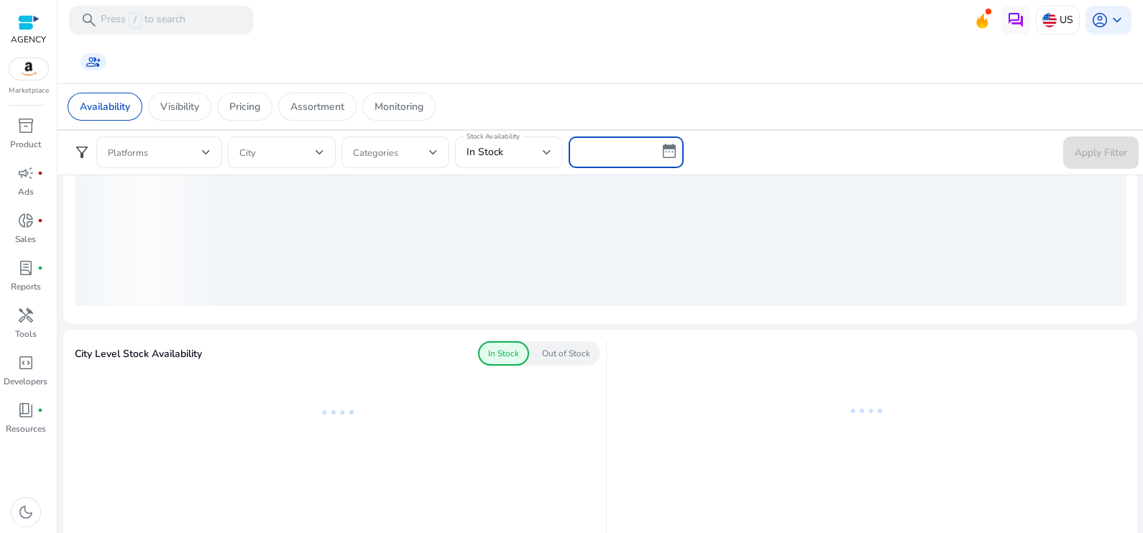
click at [662, 147] on input "text" at bounding box center [625, 153] width 115 height 32
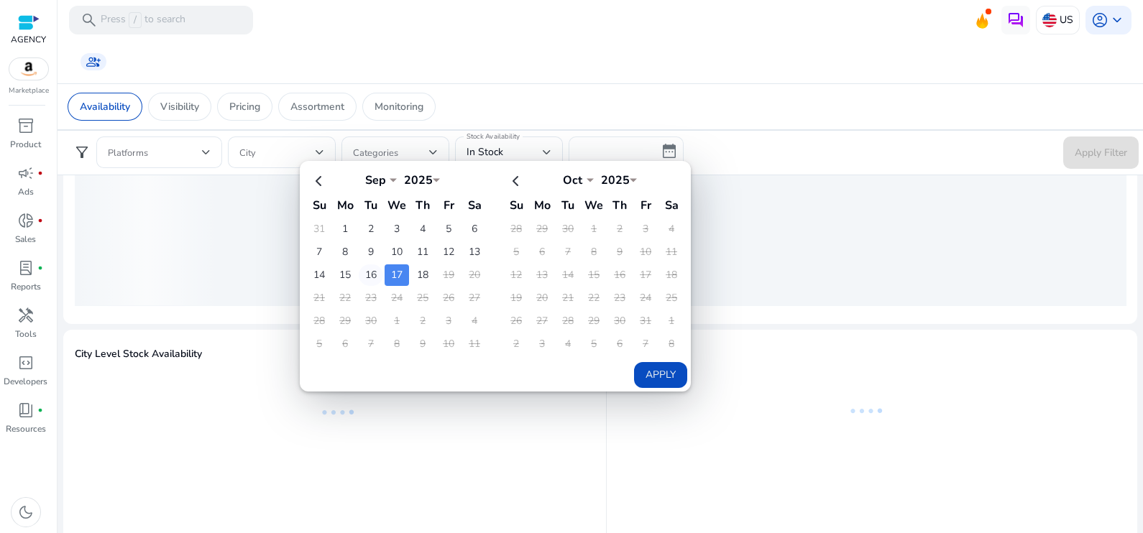
click at [372, 272] on td "16" at bounding box center [371, 275] width 24 height 22
click at [343, 224] on td "1" at bounding box center [345, 229] width 24 height 22
click at [318, 181] on th at bounding box center [319, 180] width 24 height 24
select select "*"
click at [374, 254] on td "5" at bounding box center [371, 252] width 24 height 22
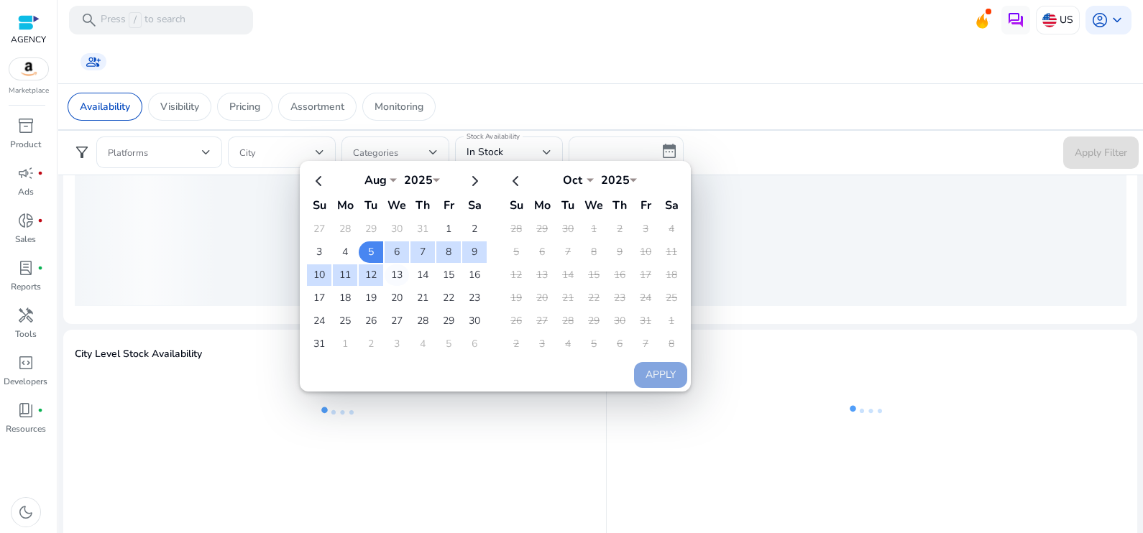
click at [395, 273] on td "13" at bounding box center [397, 275] width 24 height 22
click at [650, 364] on button "Apply" at bounding box center [660, 375] width 53 height 26
type input "**********"
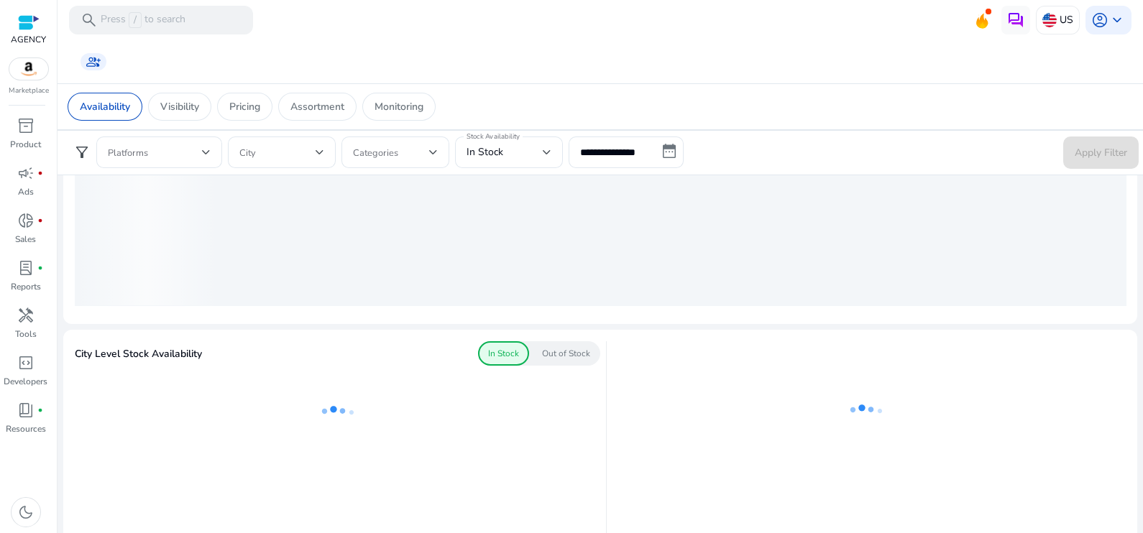
click at [1079, 152] on div "Apply Filter" at bounding box center [1100, 153] width 75 height 32
click at [201, 154] on span at bounding box center [155, 152] width 94 height 16
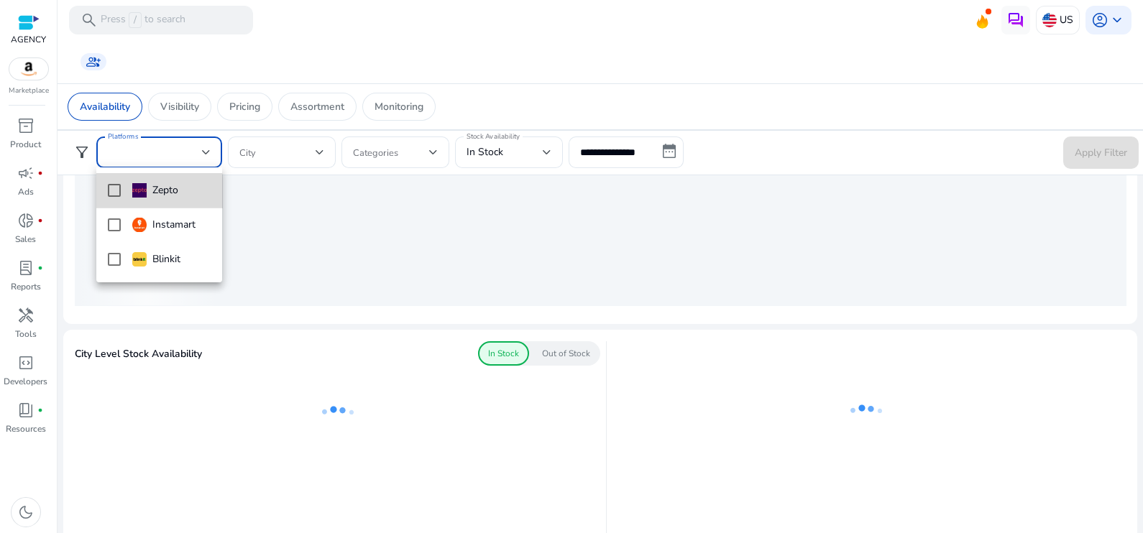
click at [149, 193] on div "Zepto" at bounding box center [155, 191] width 46 height 16
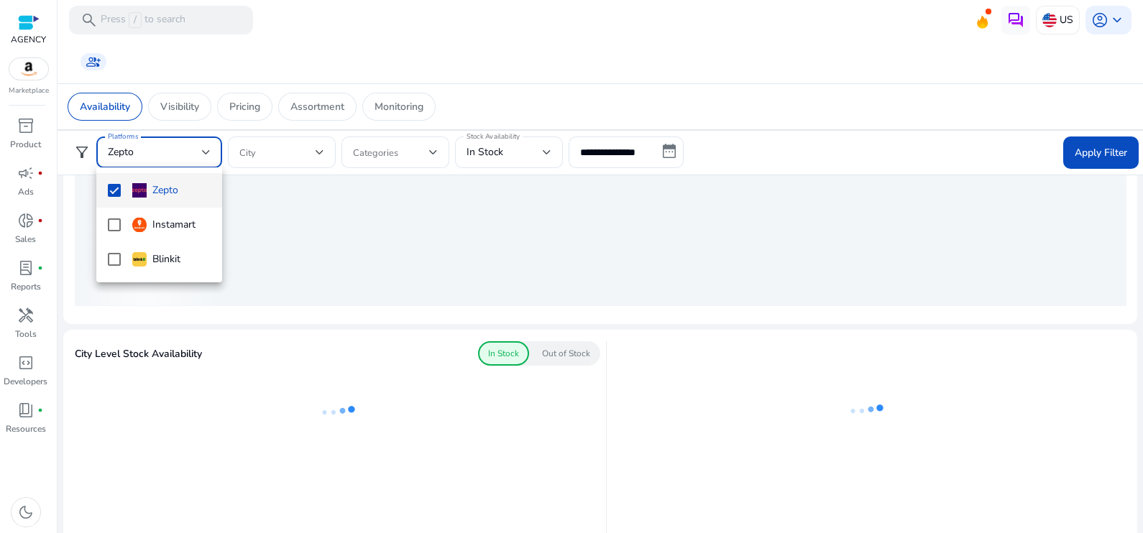
click at [1092, 158] on div at bounding box center [571, 266] width 1143 height 533
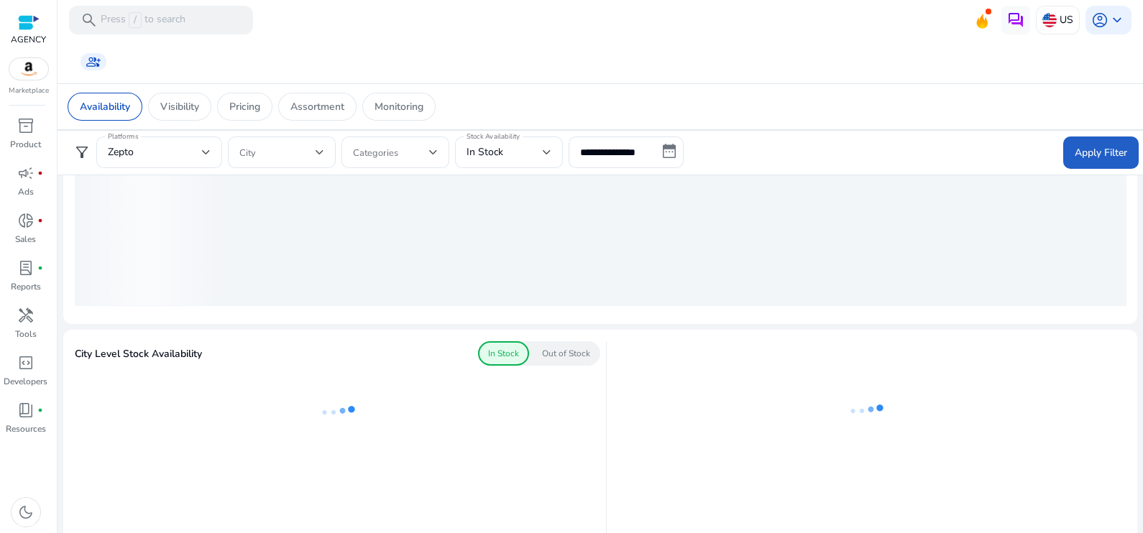
click at [1092, 158] on span "Apply Filter" at bounding box center [1100, 152] width 52 height 15
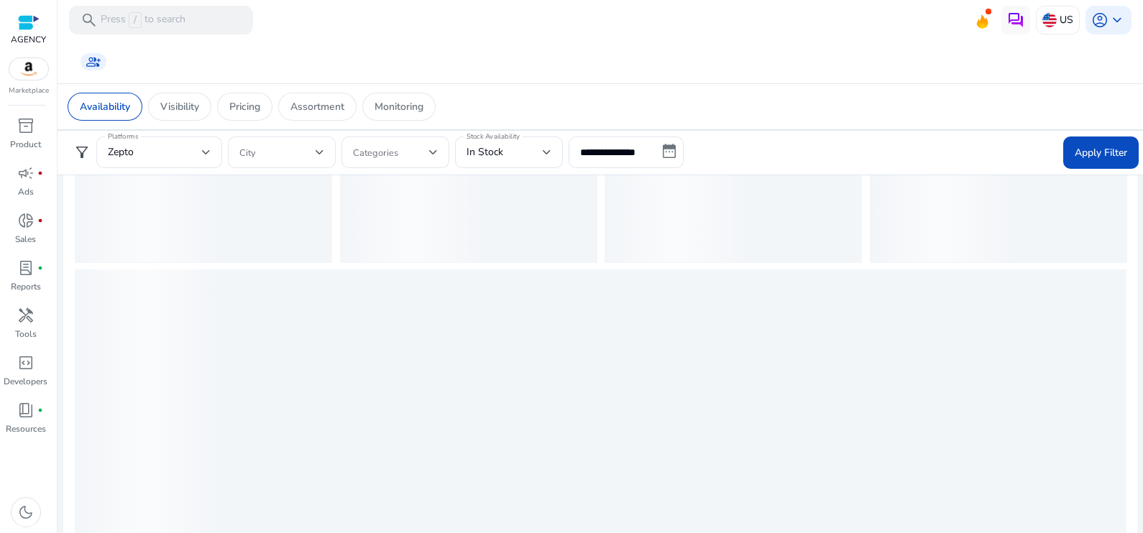
scroll to position [0, 0]
click at [193, 102] on p "Visibility" at bounding box center [179, 106] width 39 height 15
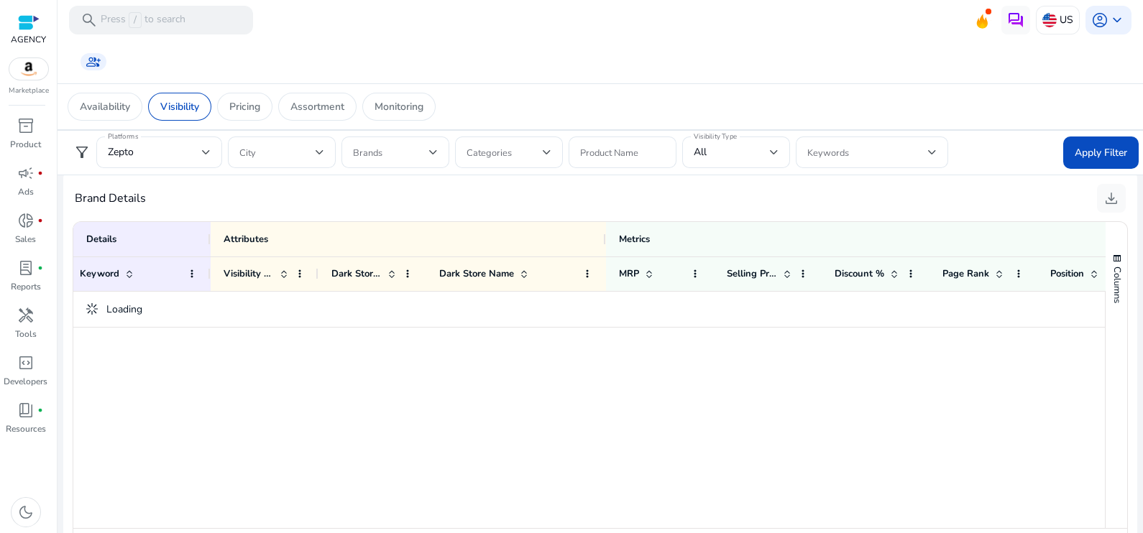
scroll to position [0, 812]
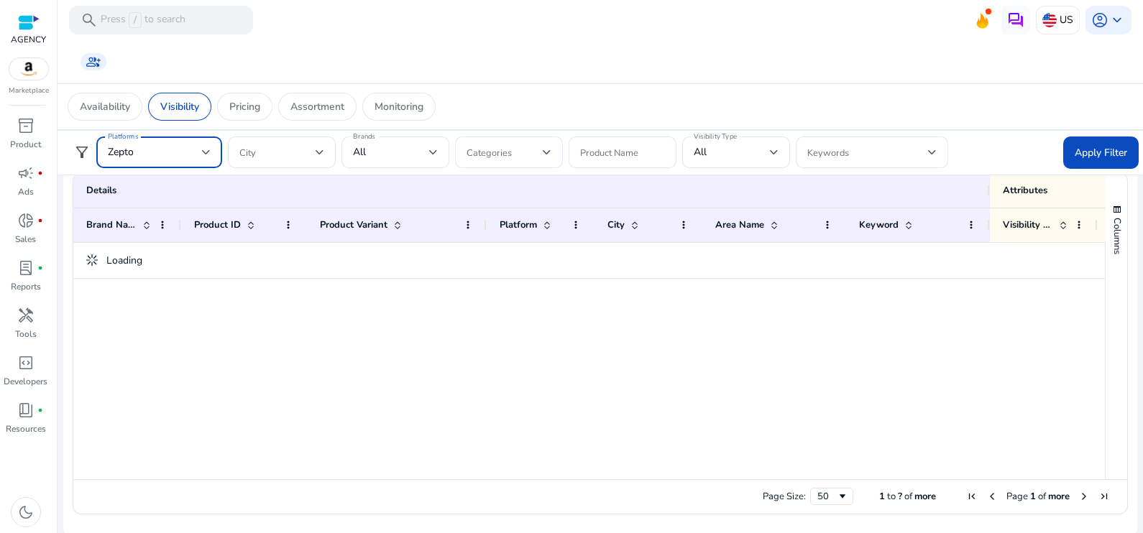
click at [178, 152] on div "Zepto" at bounding box center [155, 152] width 94 height 16
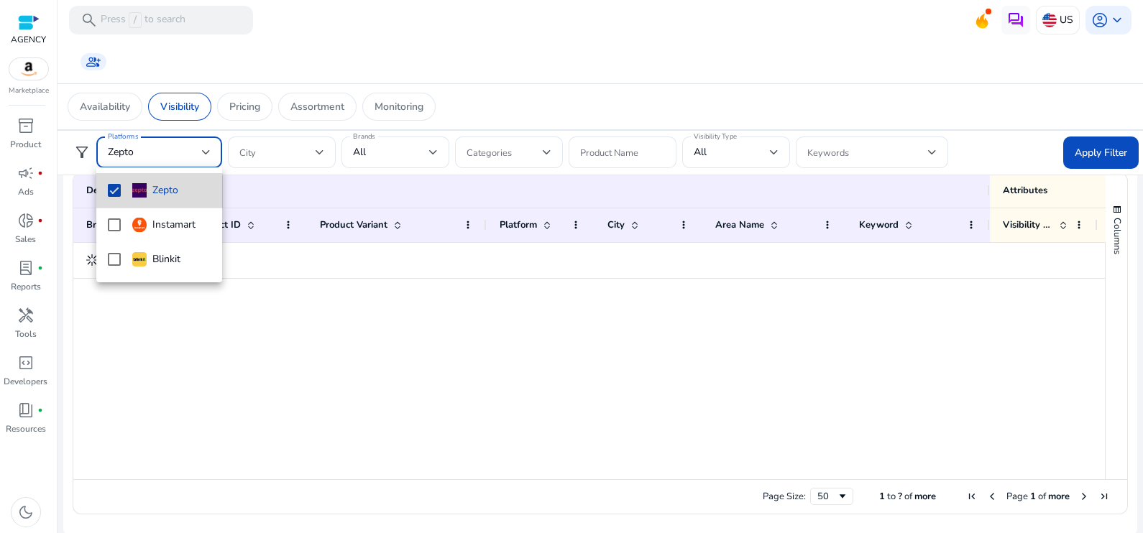
click at [155, 198] on div "Zepto" at bounding box center [155, 191] width 46 height 16
click at [1085, 151] on div at bounding box center [571, 266] width 1143 height 533
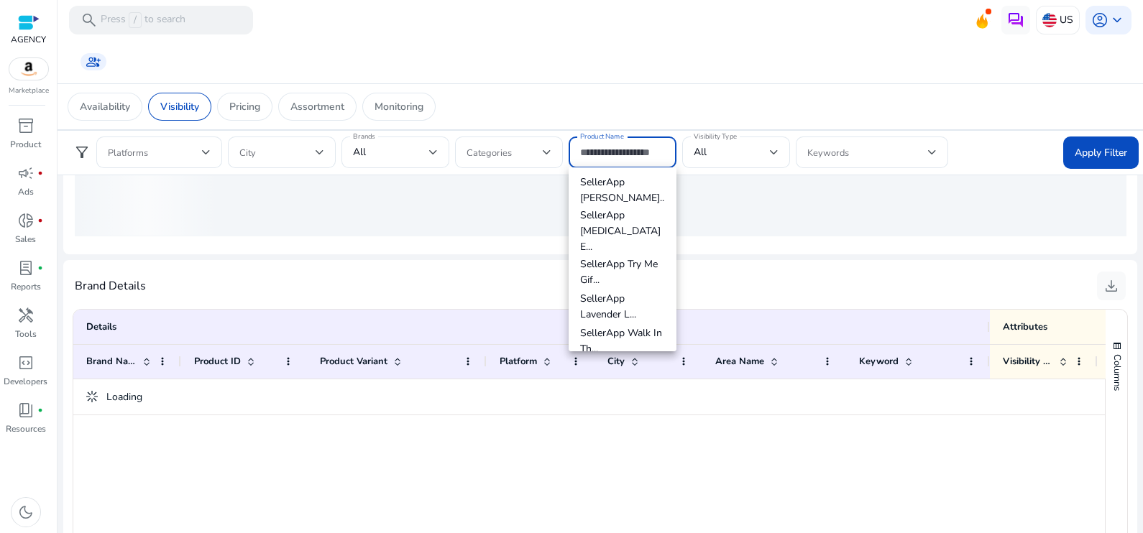
click at [640, 152] on input "Product Name" at bounding box center [622, 152] width 85 height 16
click at [522, 161] on div at bounding box center [508, 153] width 85 height 32
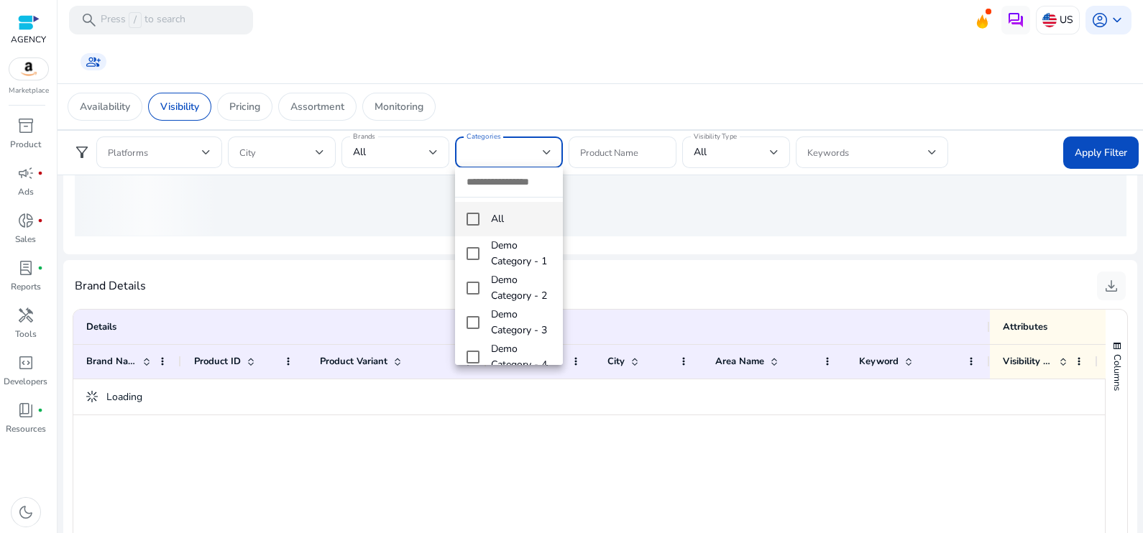
click at [773, 155] on div at bounding box center [571, 266] width 1143 height 533
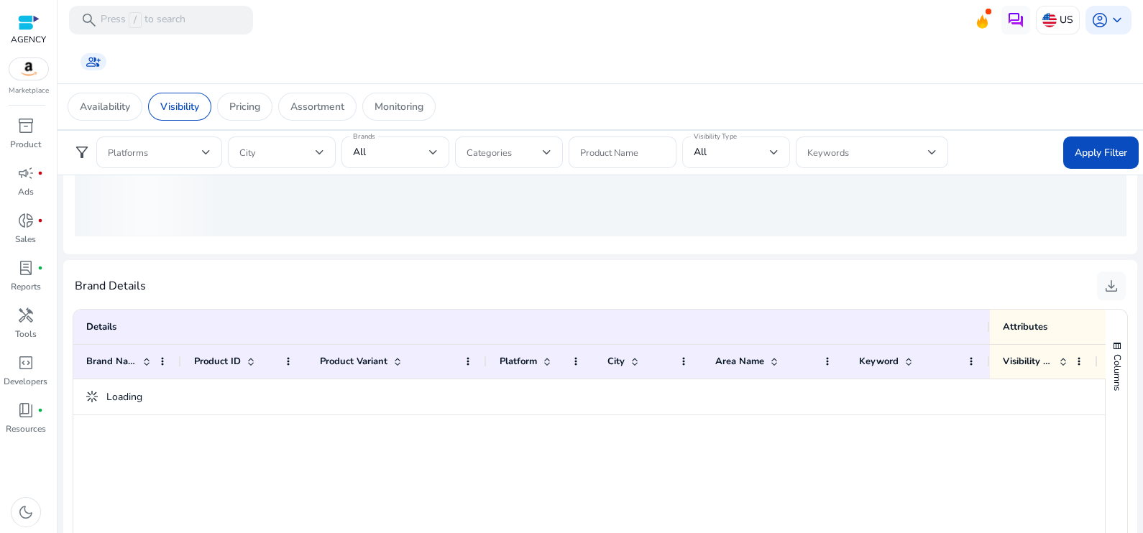
click at [765, 154] on div "All" at bounding box center [732, 152] width 76 height 16
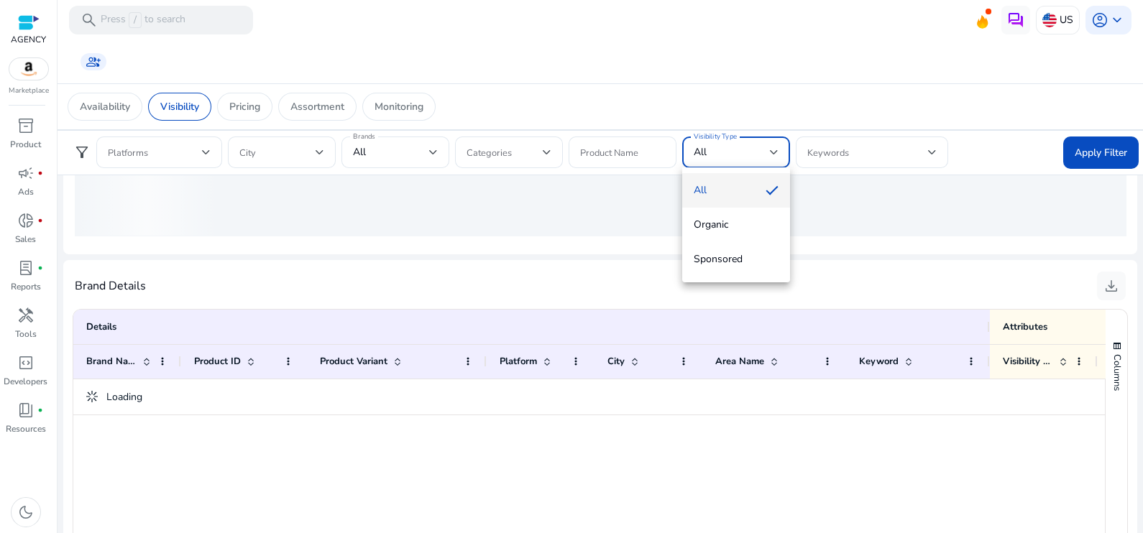
click at [837, 155] on div at bounding box center [571, 266] width 1143 height 533
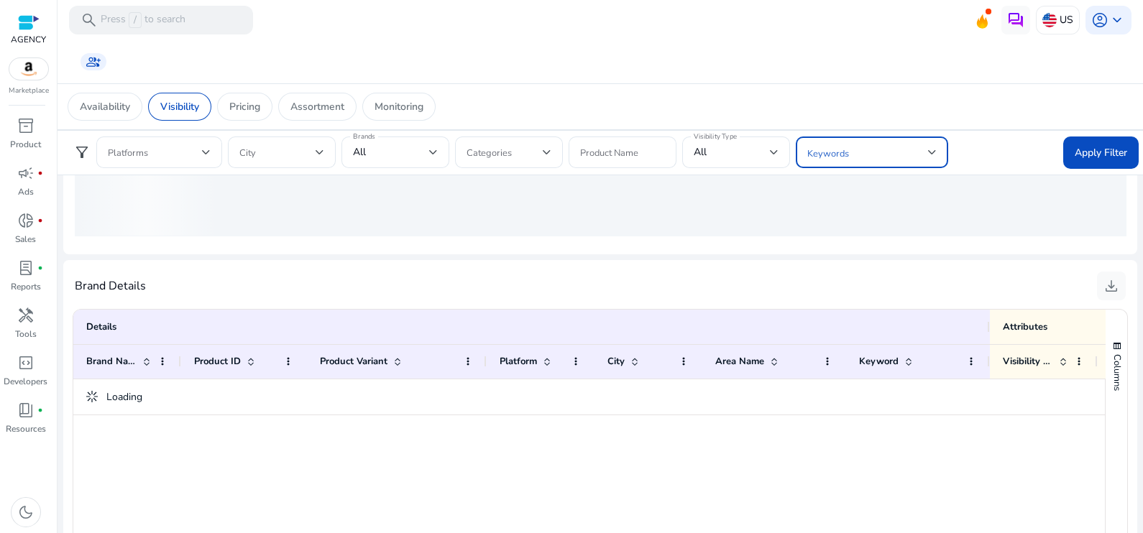
click at [844, 154] on span at bounding box center [867, 152] width 121 height 16
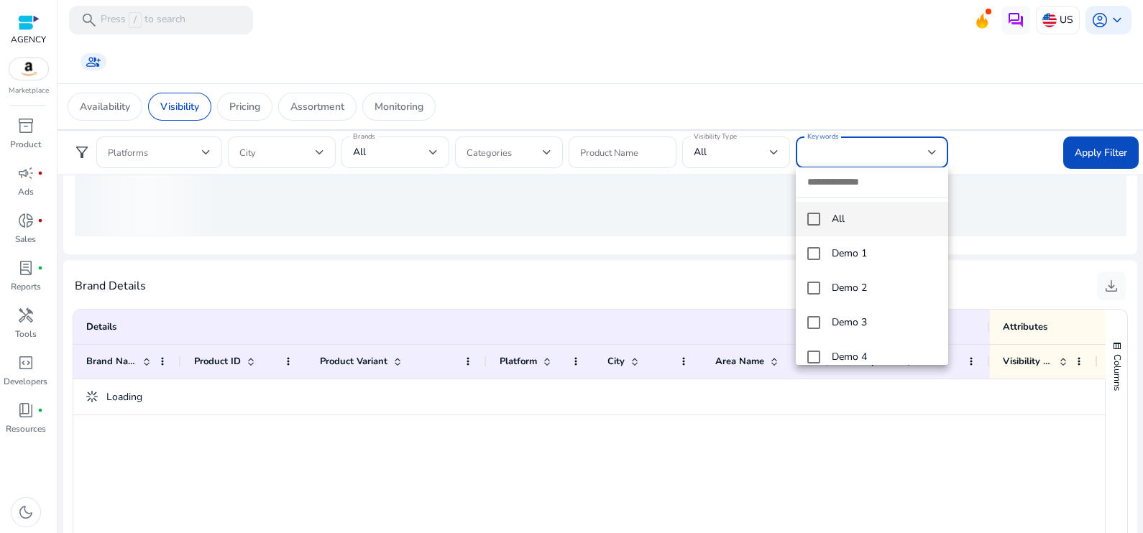
click at [658, 236] on div at bounding box center [571, 266] width 1143 height 533
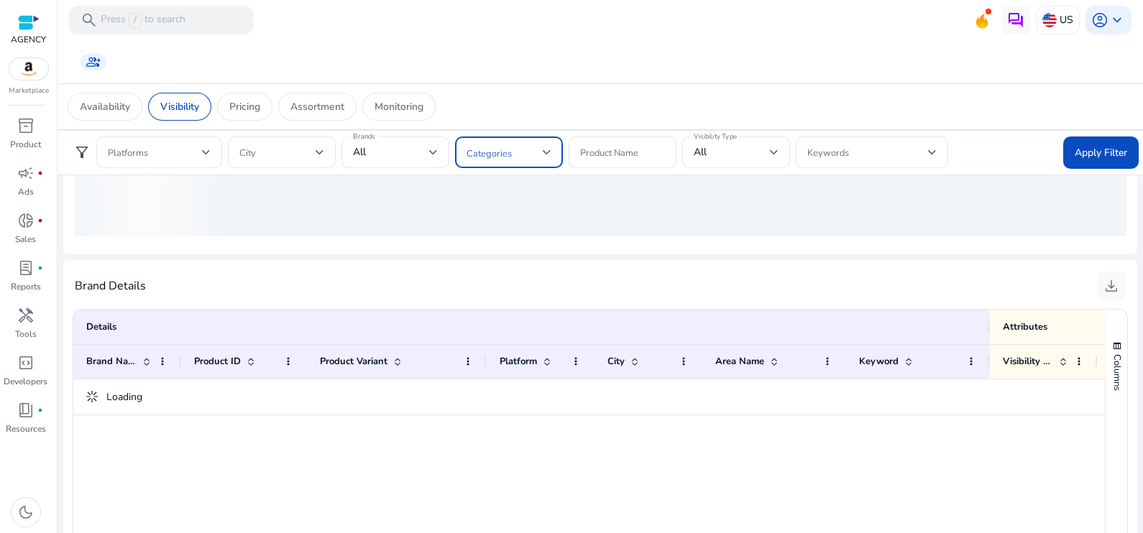
click at [492, 145] on span at bounding box center [504, 152] width 76 height 16
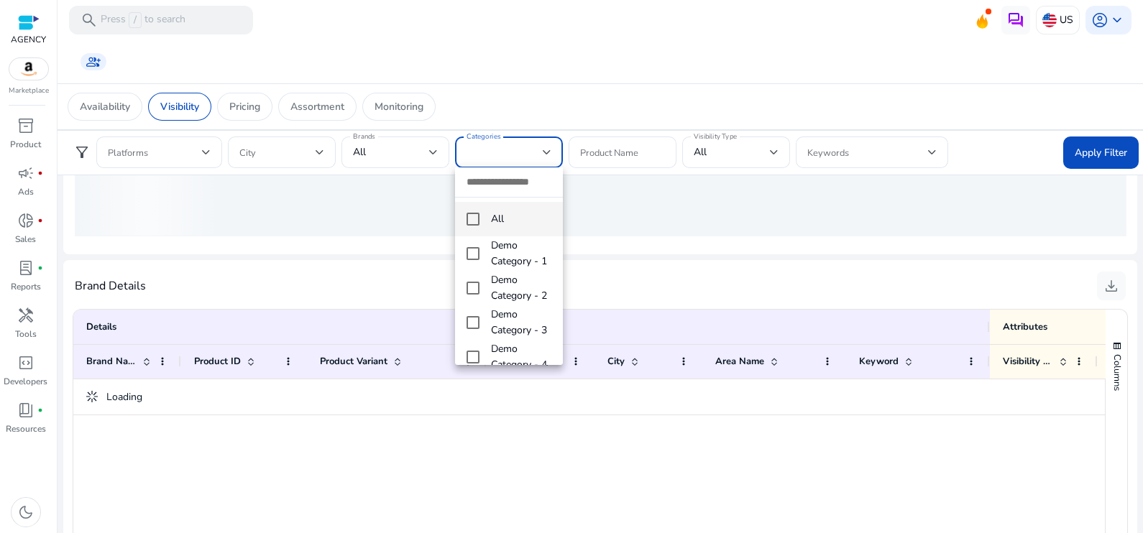
click at [407, 145] on div at bounding box center [571, 266] width 1143 height 533
